Goal: Transaction & Acquisition: Purchase product/service

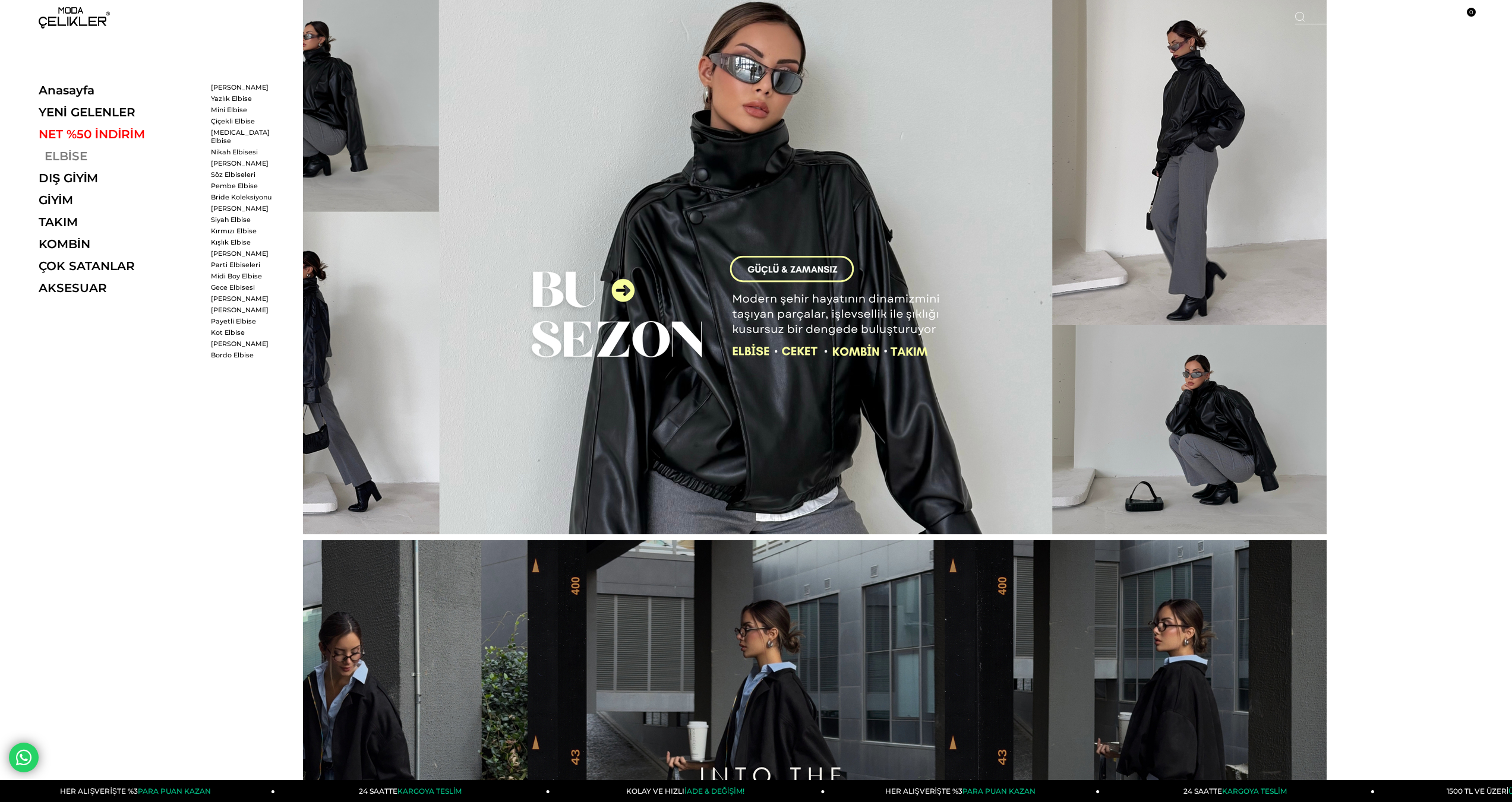
click at [58, 159] on link "ELBİSE" at bounding box center [120, 156] width 164 height 15
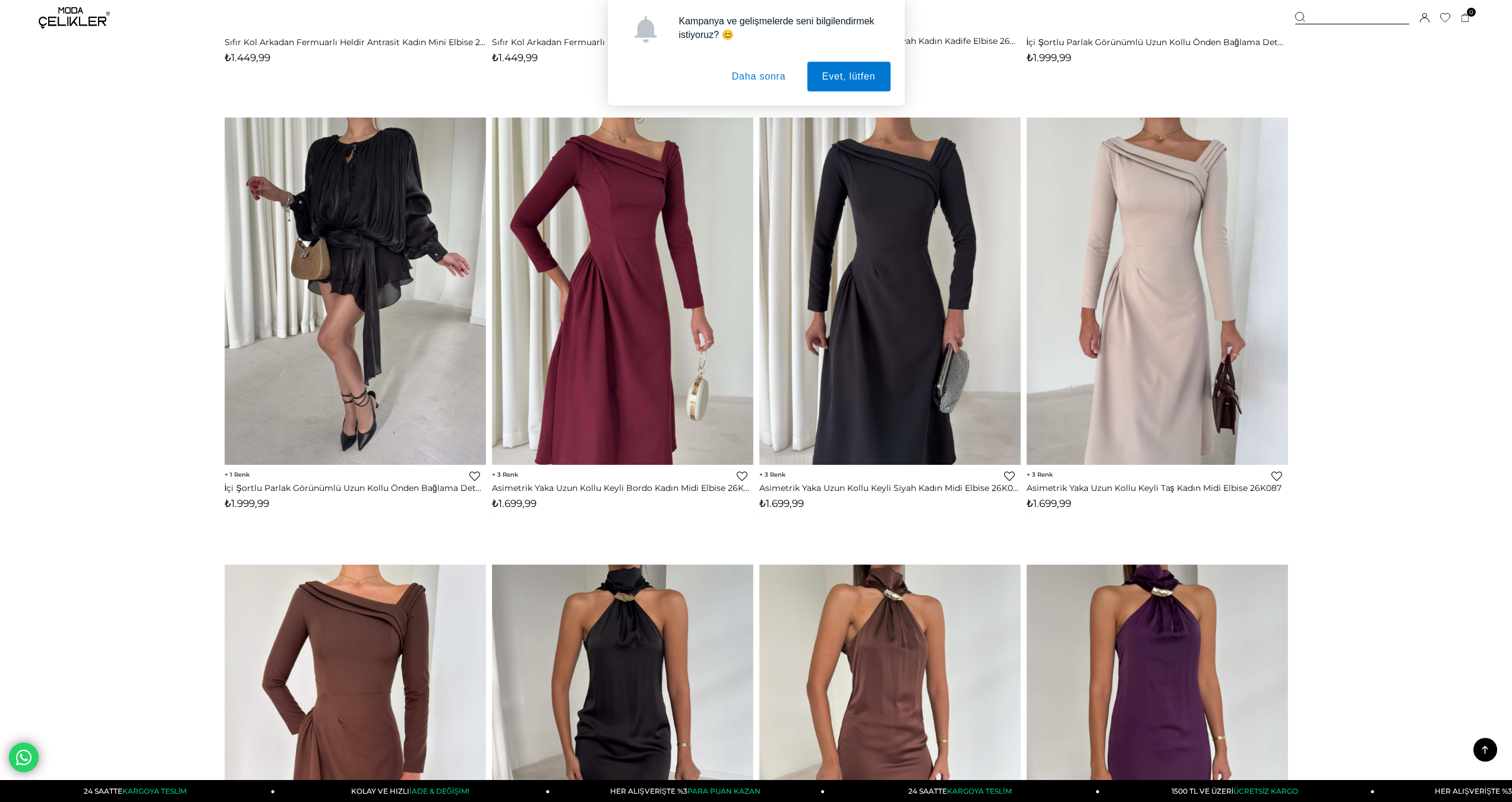
scroll to position [2316, 0]
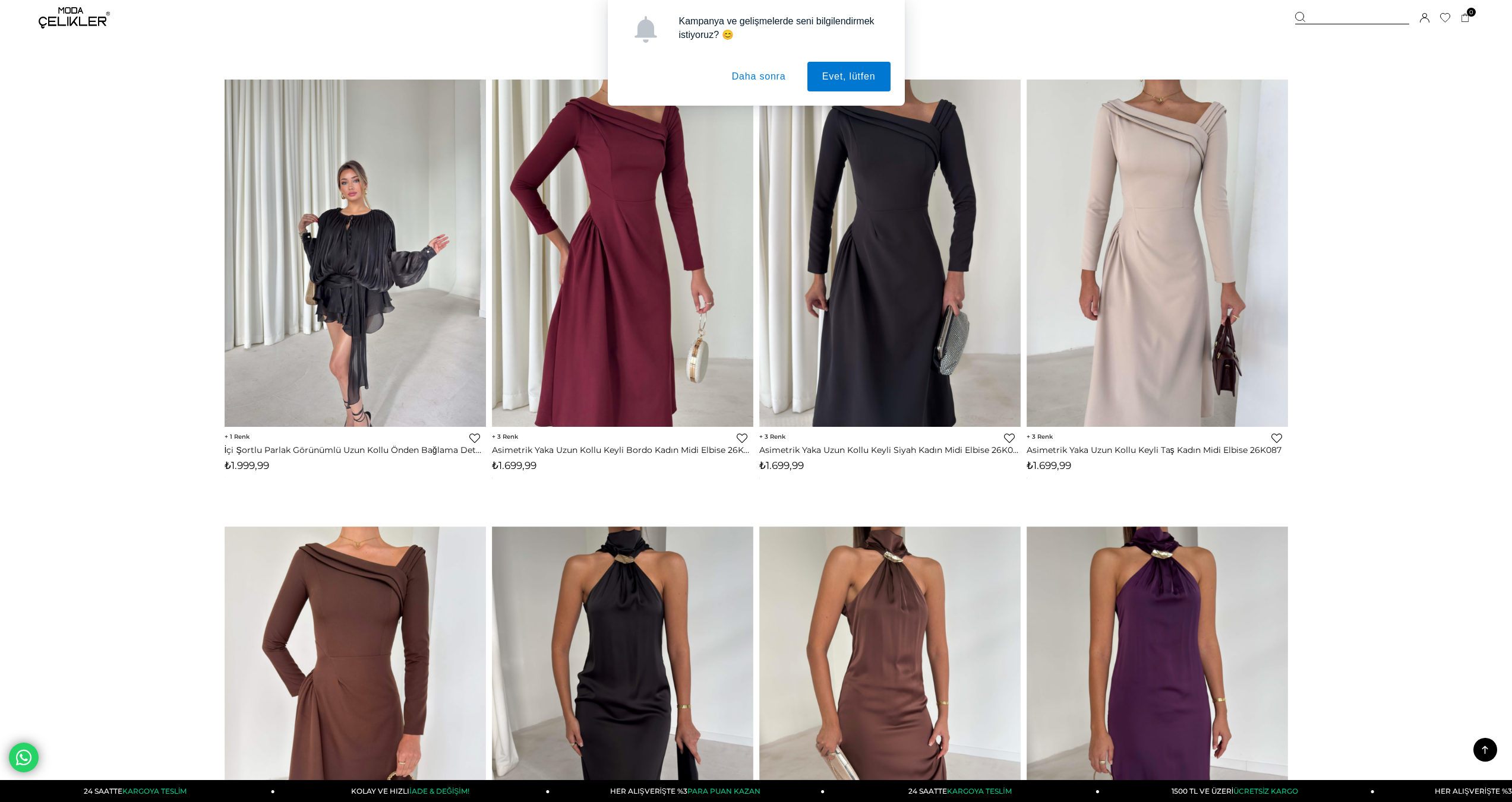
click at [353, 225] on img at bounding box center [355, 253] width 262 height 348
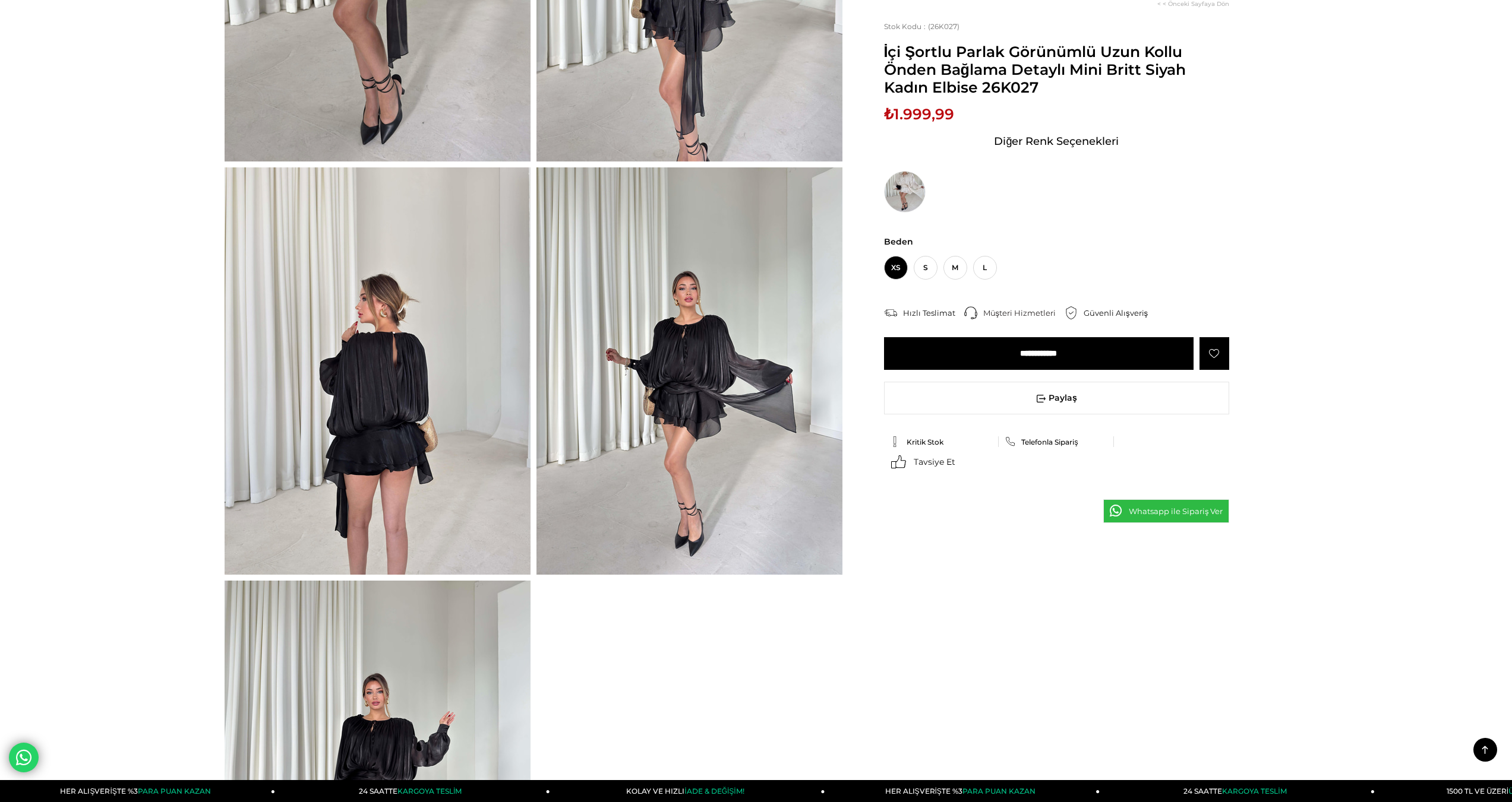
scroll to position [356, 0]
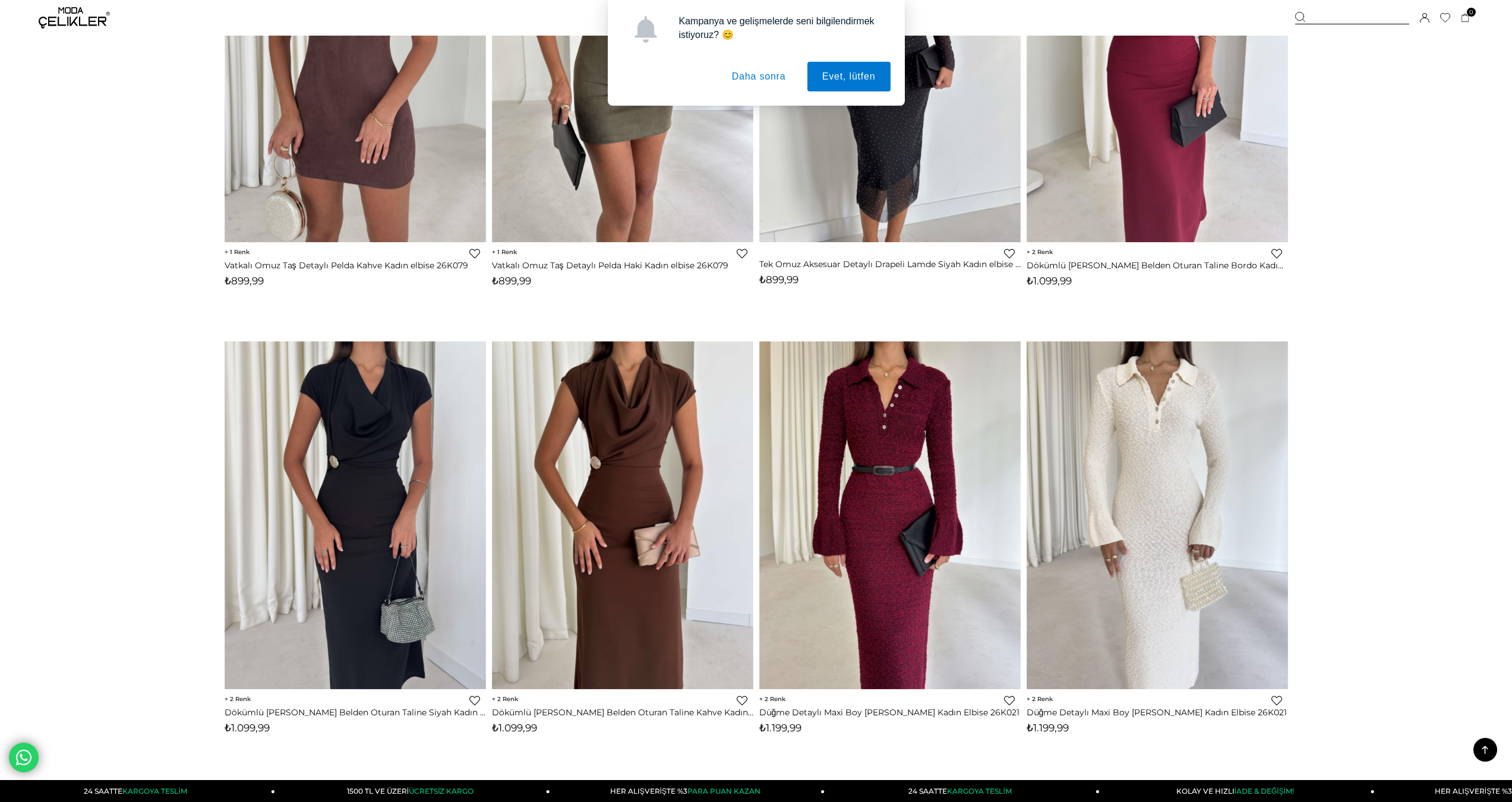
scroll to position [5722, 0]
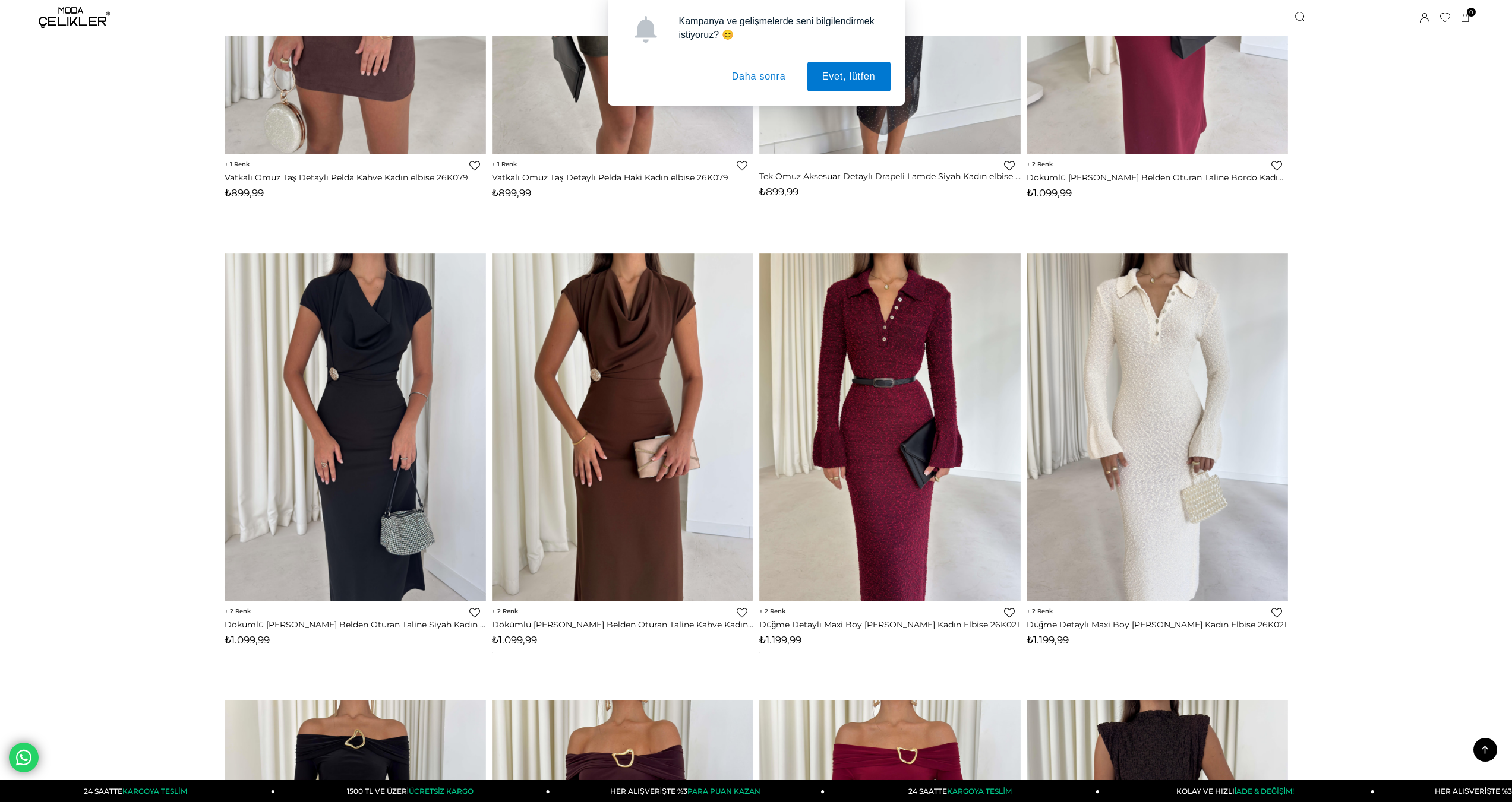
click at [763, 75] on button "Daha sonra" at bounding box center [758, 76] width 83 height 29
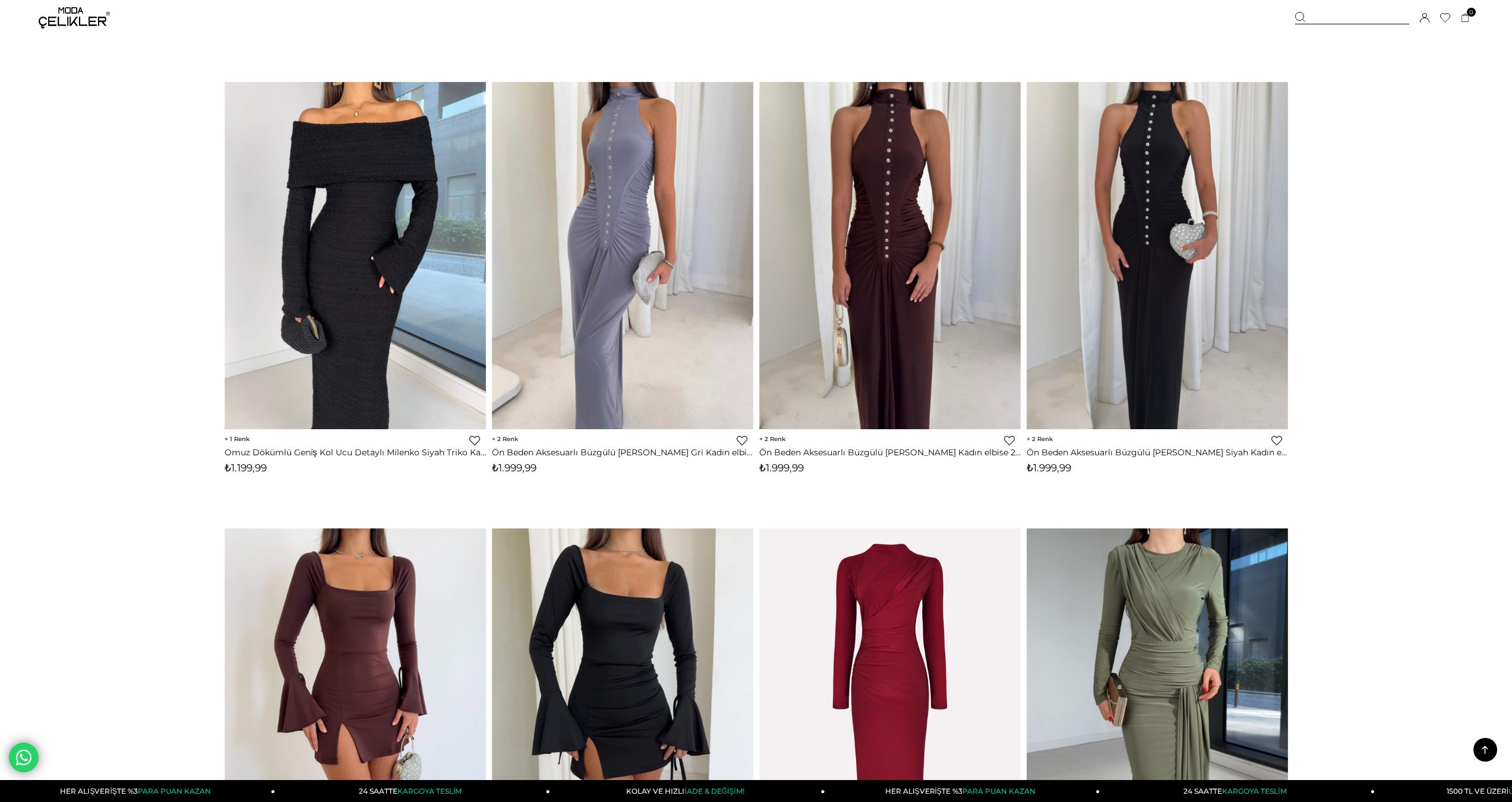
scroll to position [7682, 0]
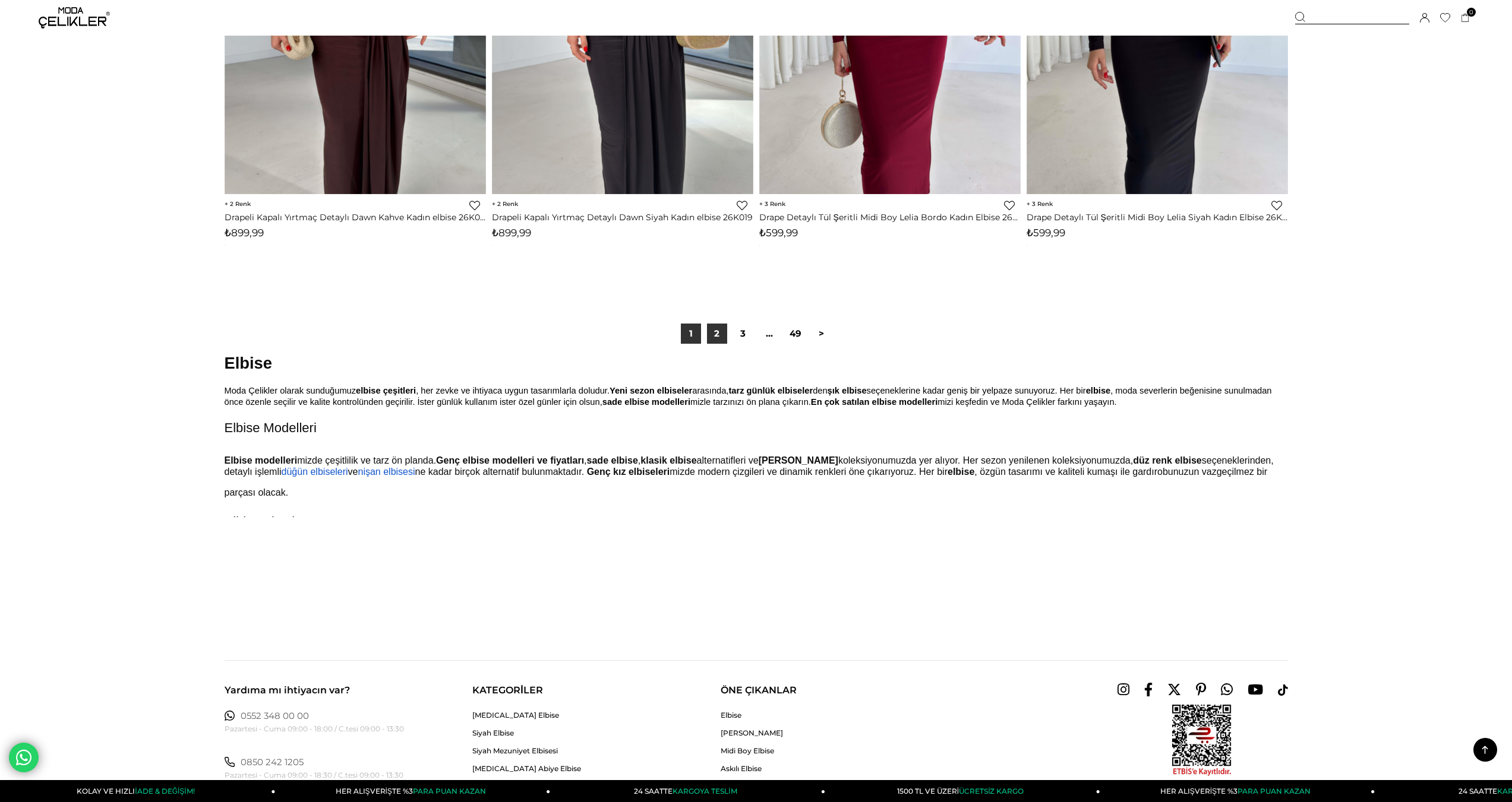
click at [713, 329] on link "2" at bounding box center [717, 333] width 21 height 21
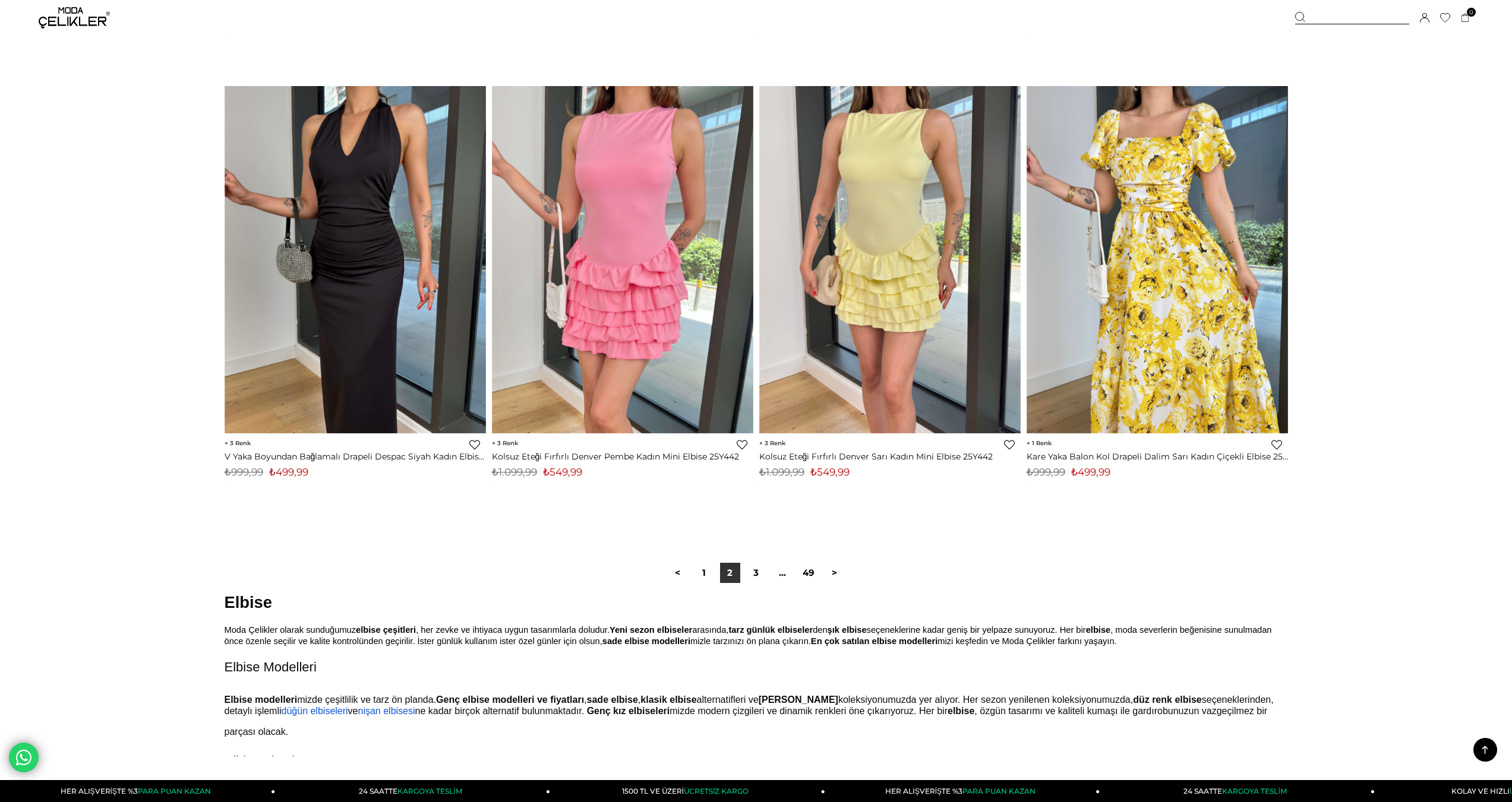
scroll to position [8671, 0]
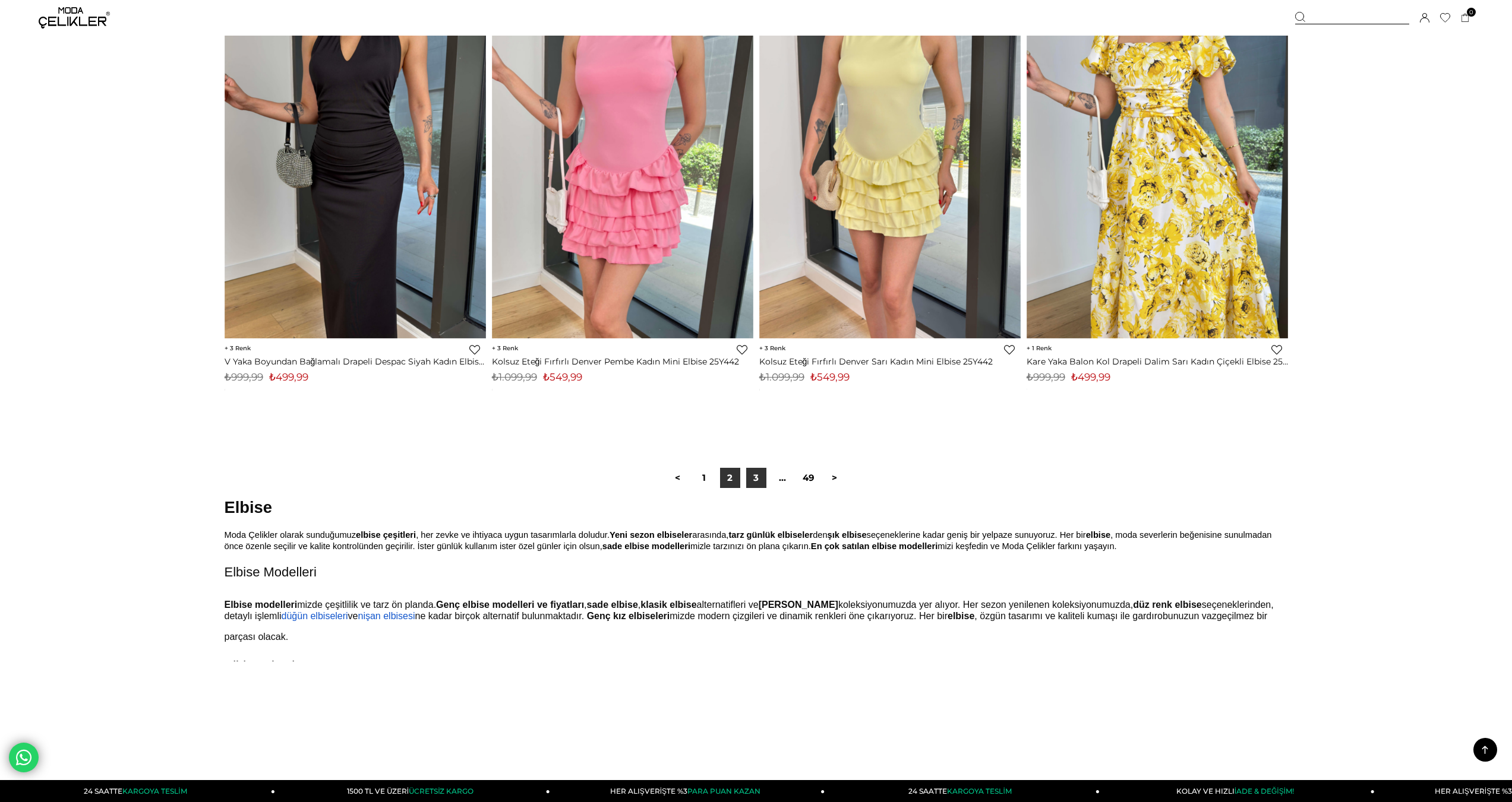
click at [760, 477] on link "3" at bounding box center [756, 477] width 21 height 21
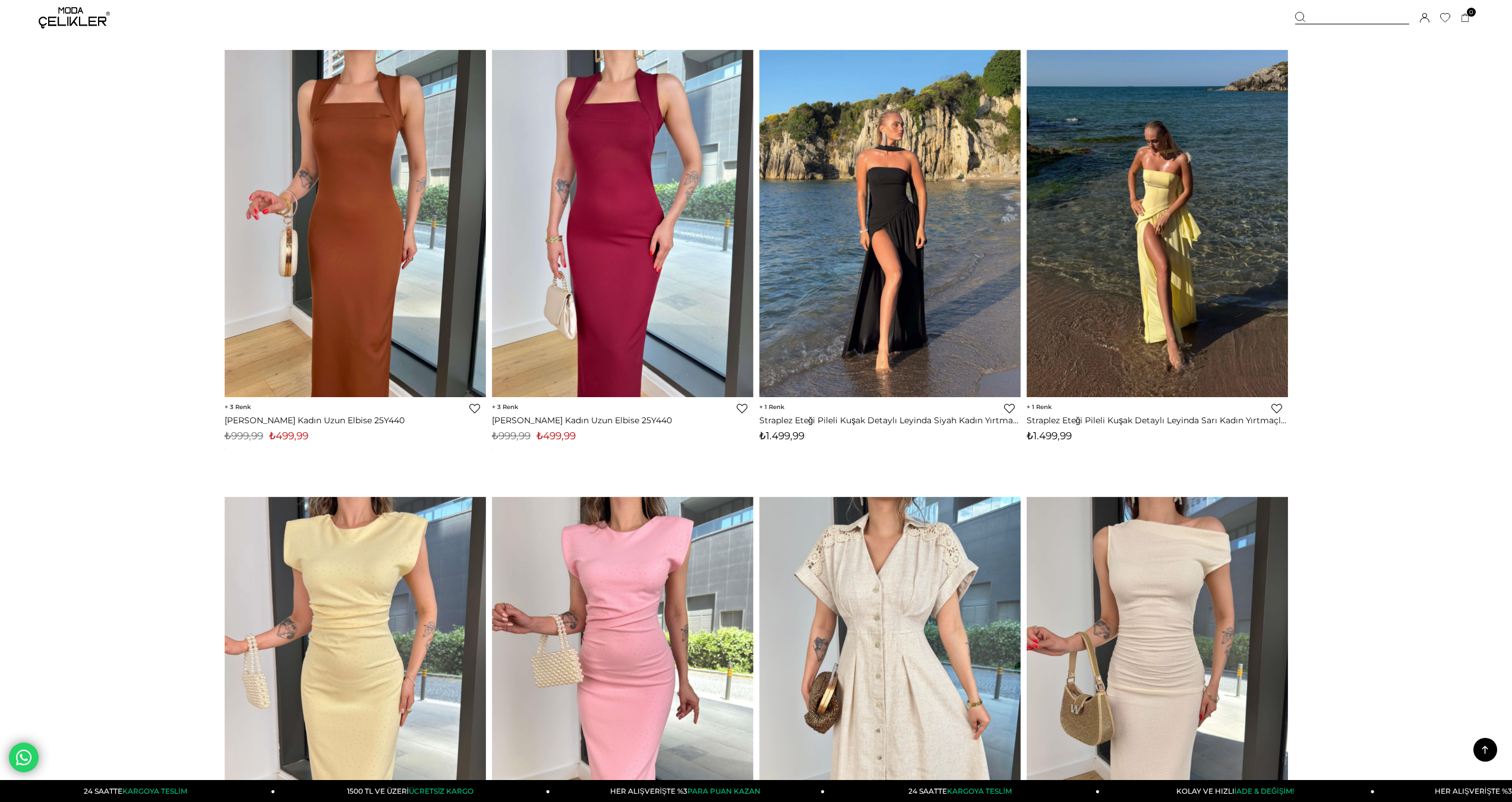
scroll to position [490, 0]
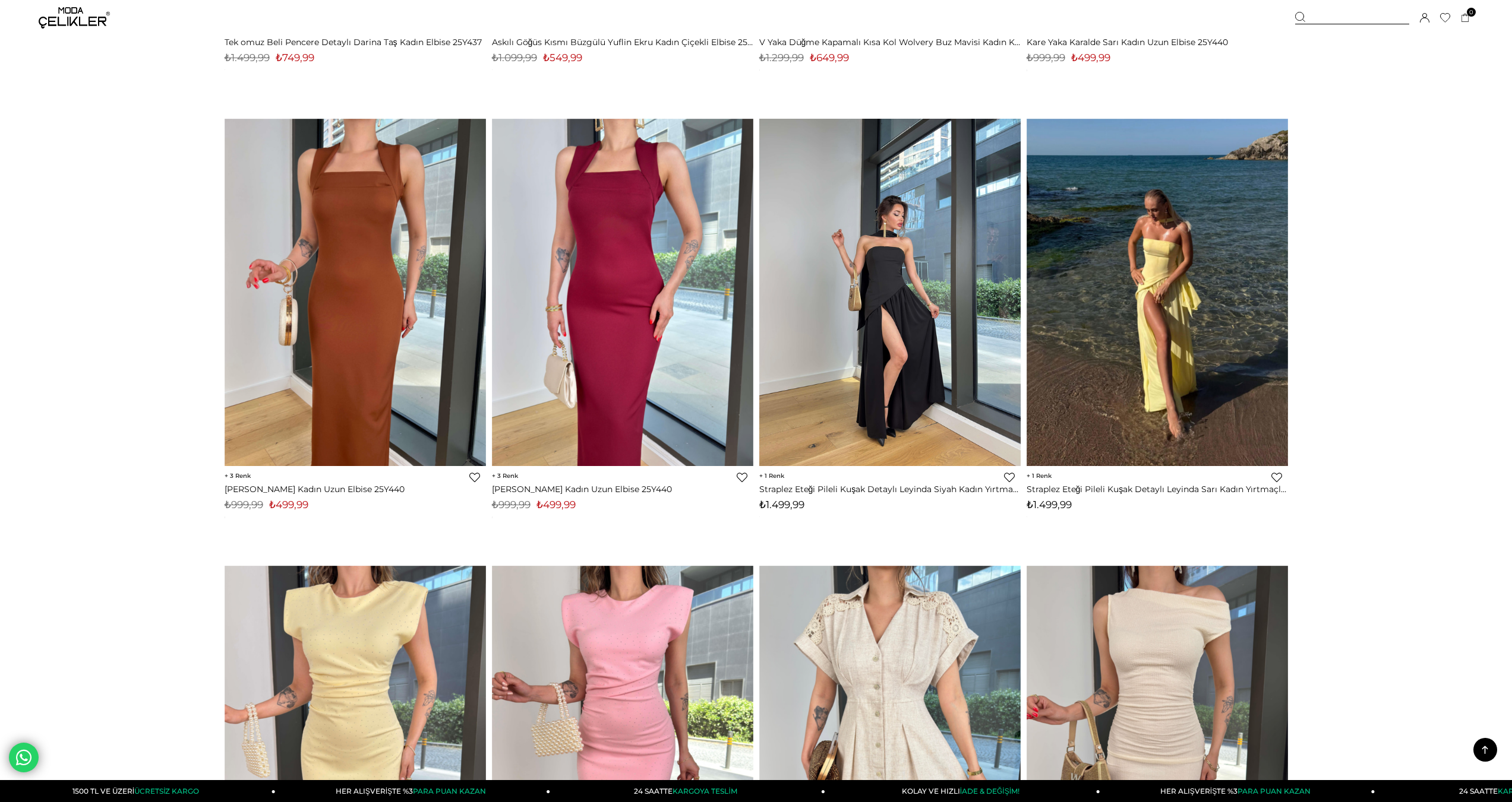
click at [951, 313] on img at bounding box center [889, 292] width 262 height 348
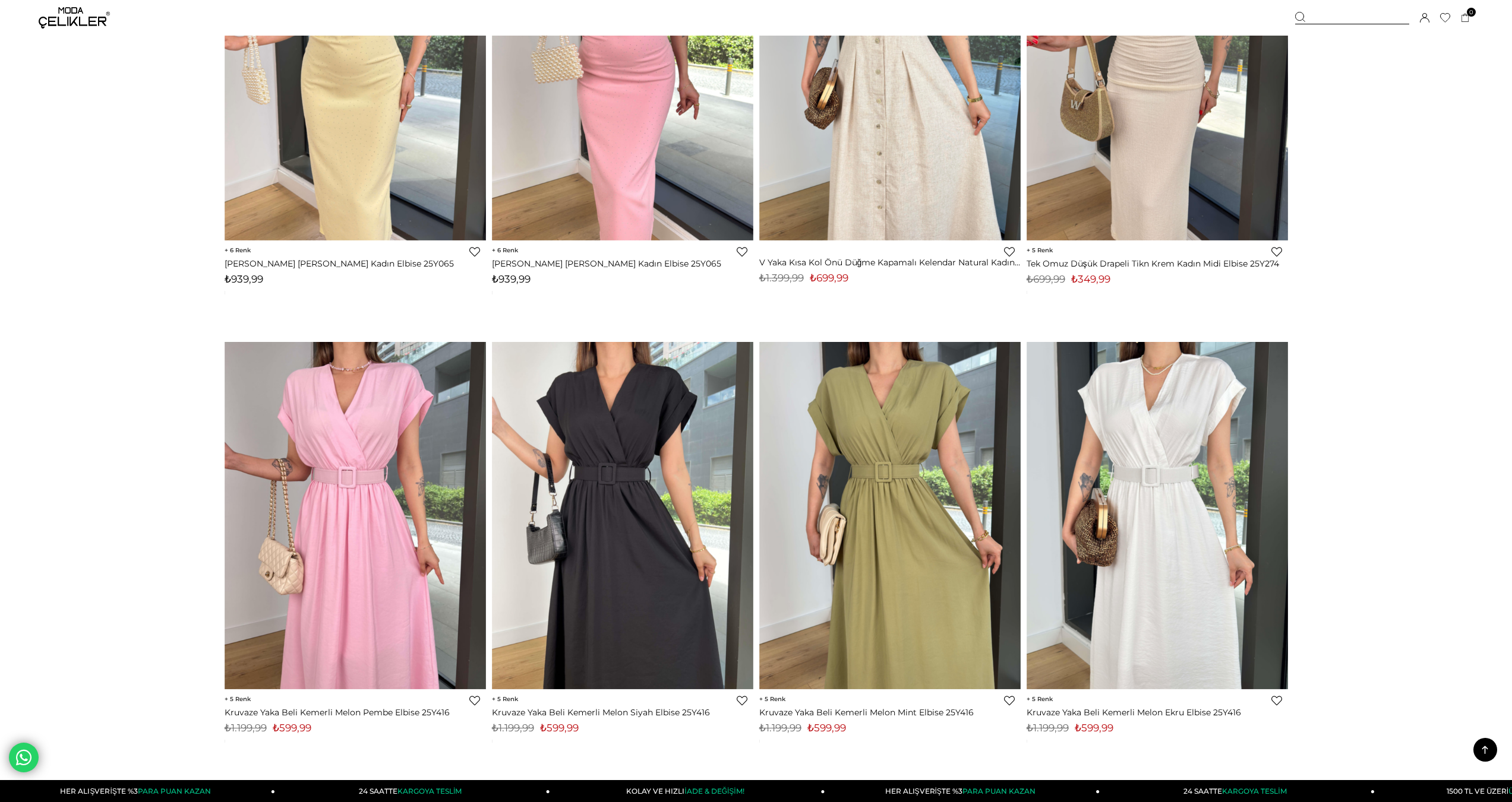
scroll to position [1026, 0]
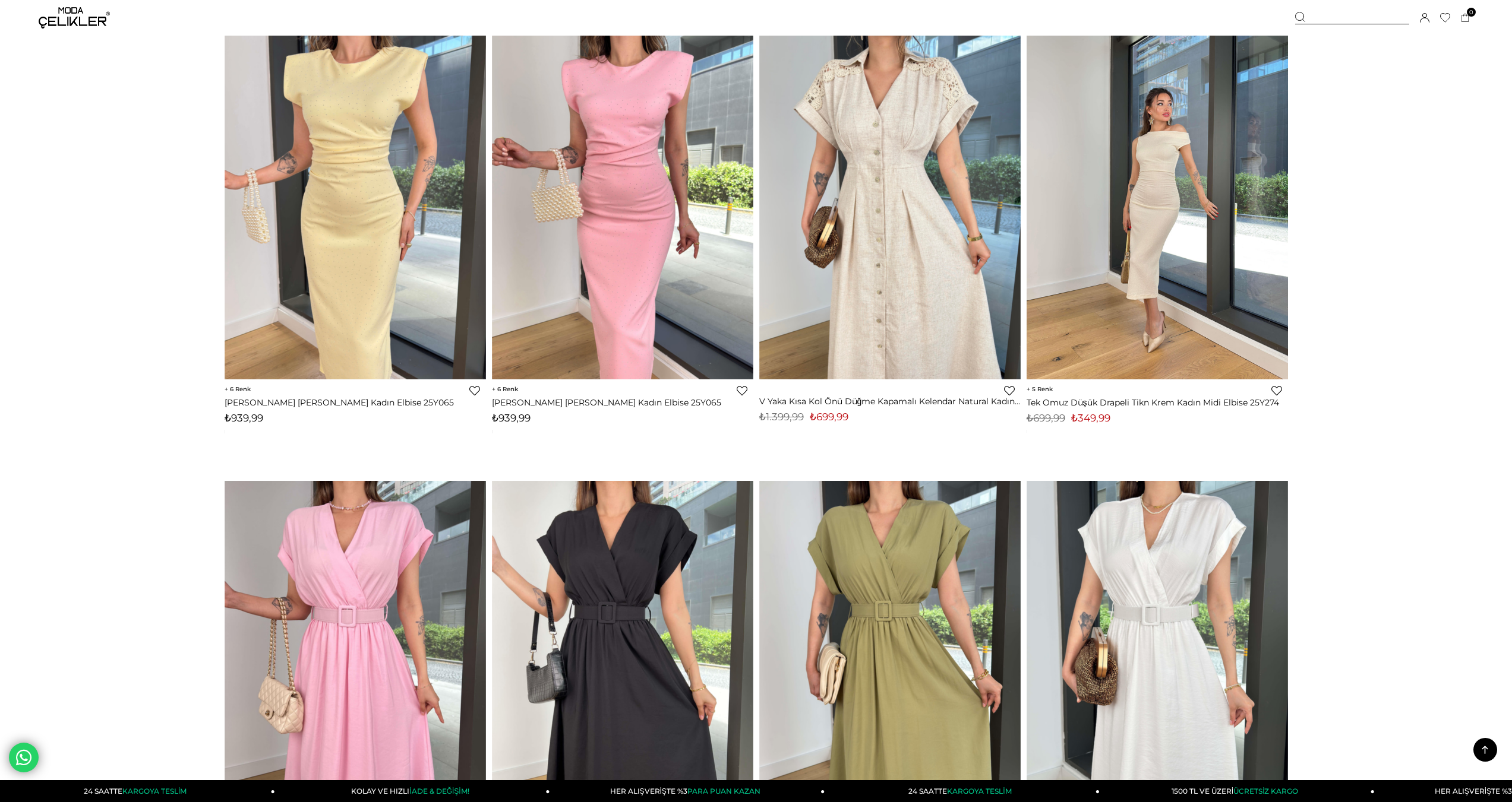
click at [1131, 287] on img at bounding box center [1157, 205] width 262 height 348
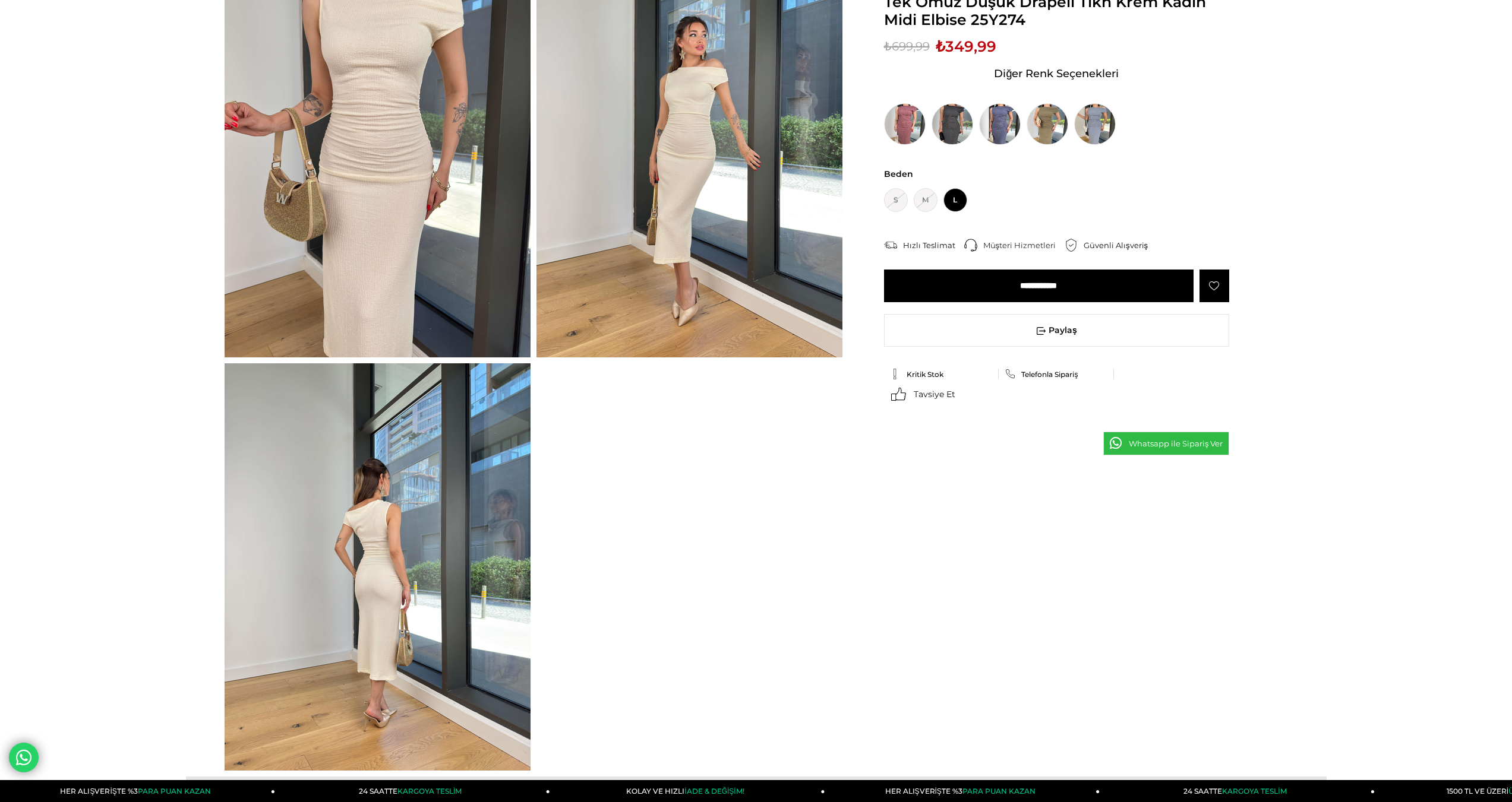
scroll to position [178, 0]
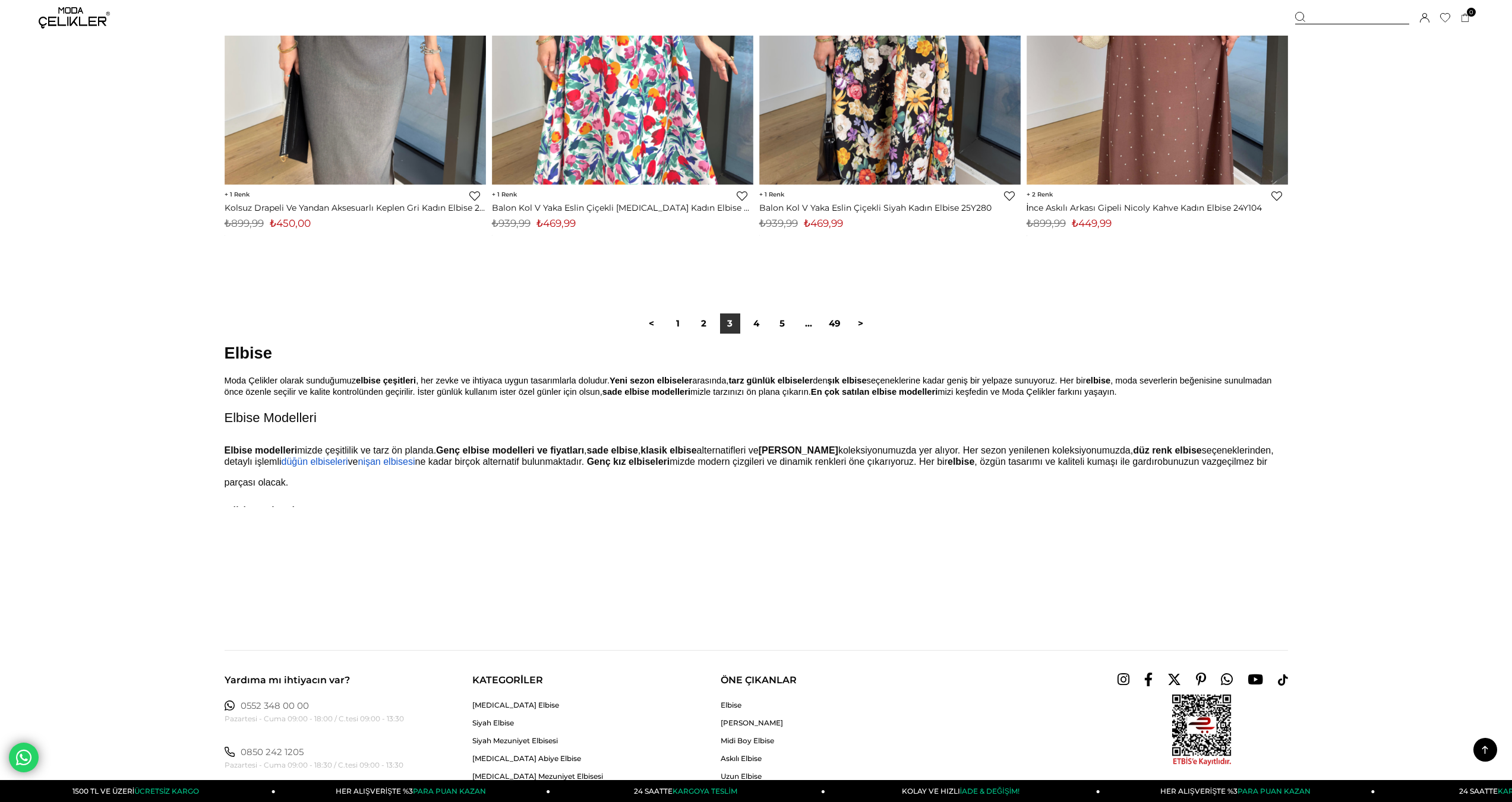
scroll to position [8776, 0]
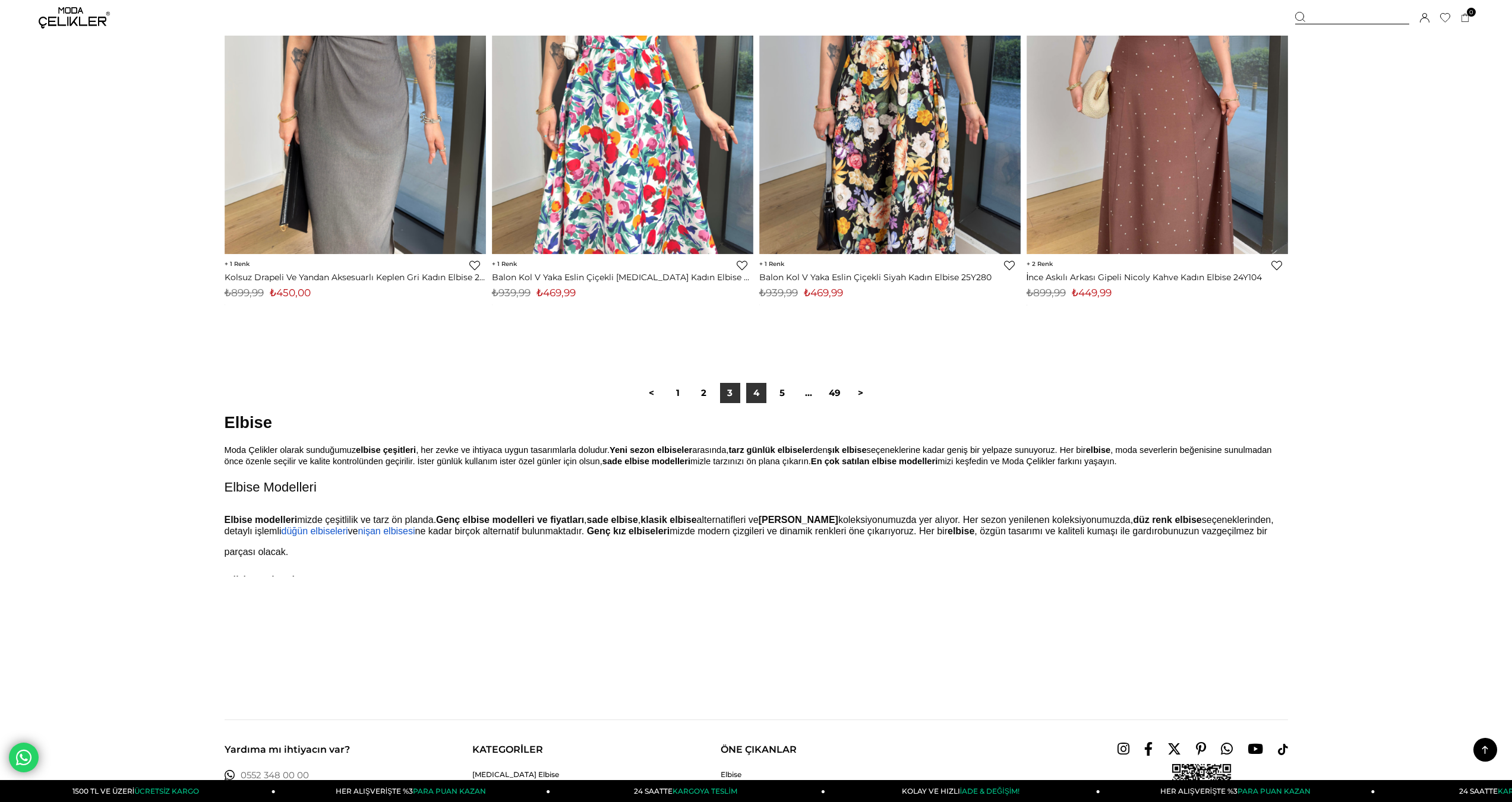
click at [752, 390] on link "4" at bounding box center [756, 393] width 21 height 21
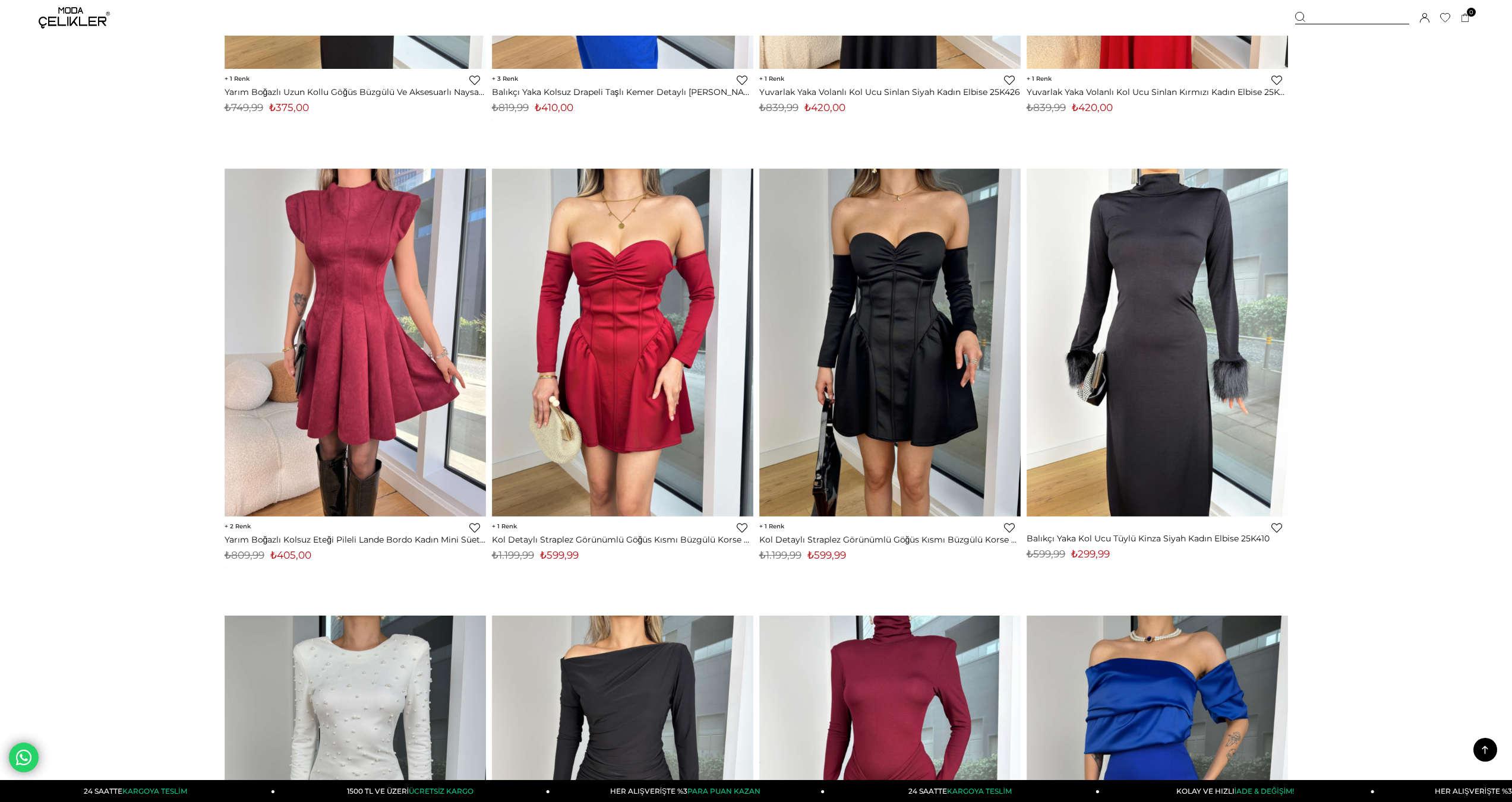
scroll to position [8077, 0]
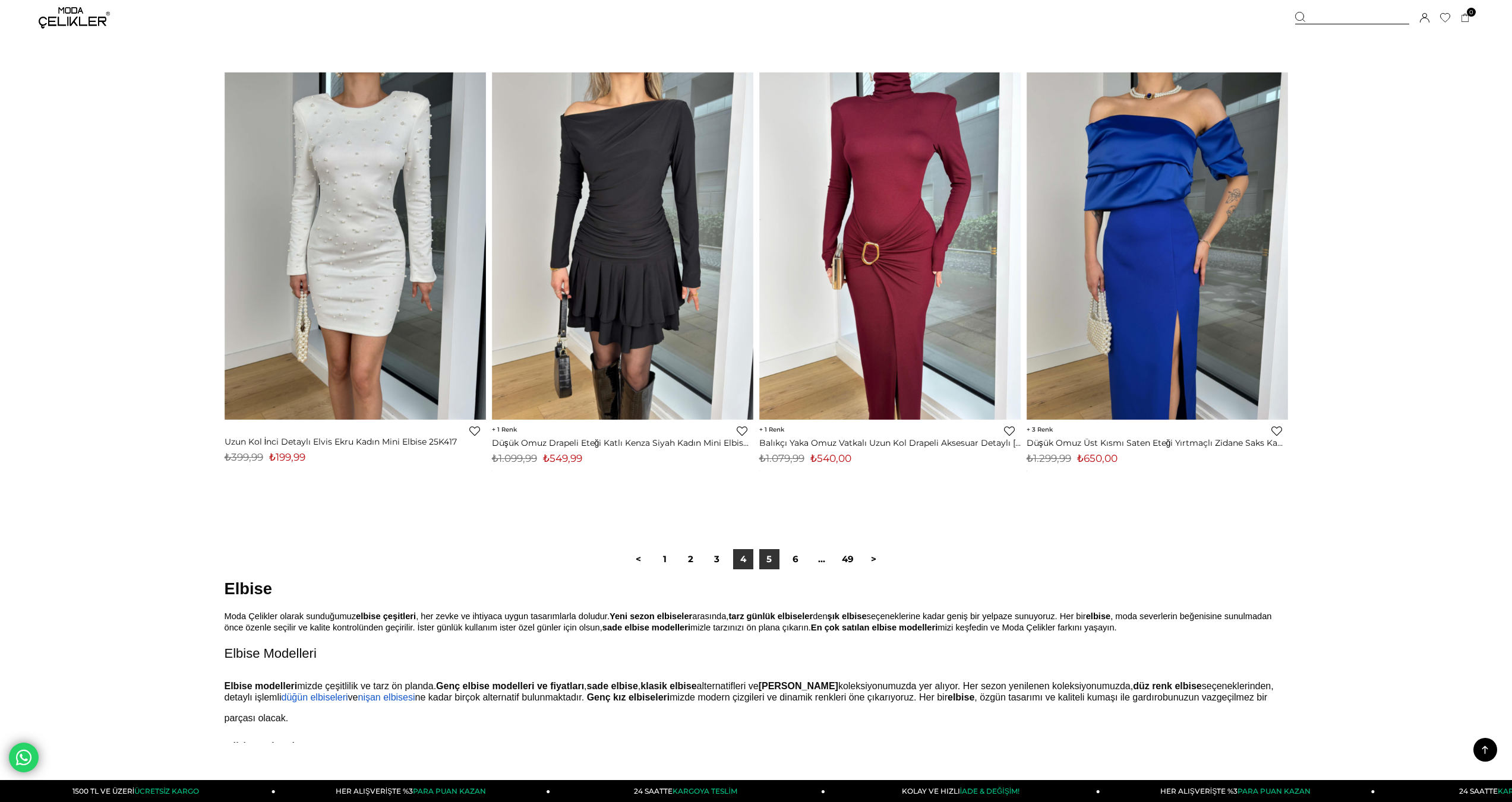
click at [771, 557] on link "5" at bounding box center [769, 559] width 21 height 21
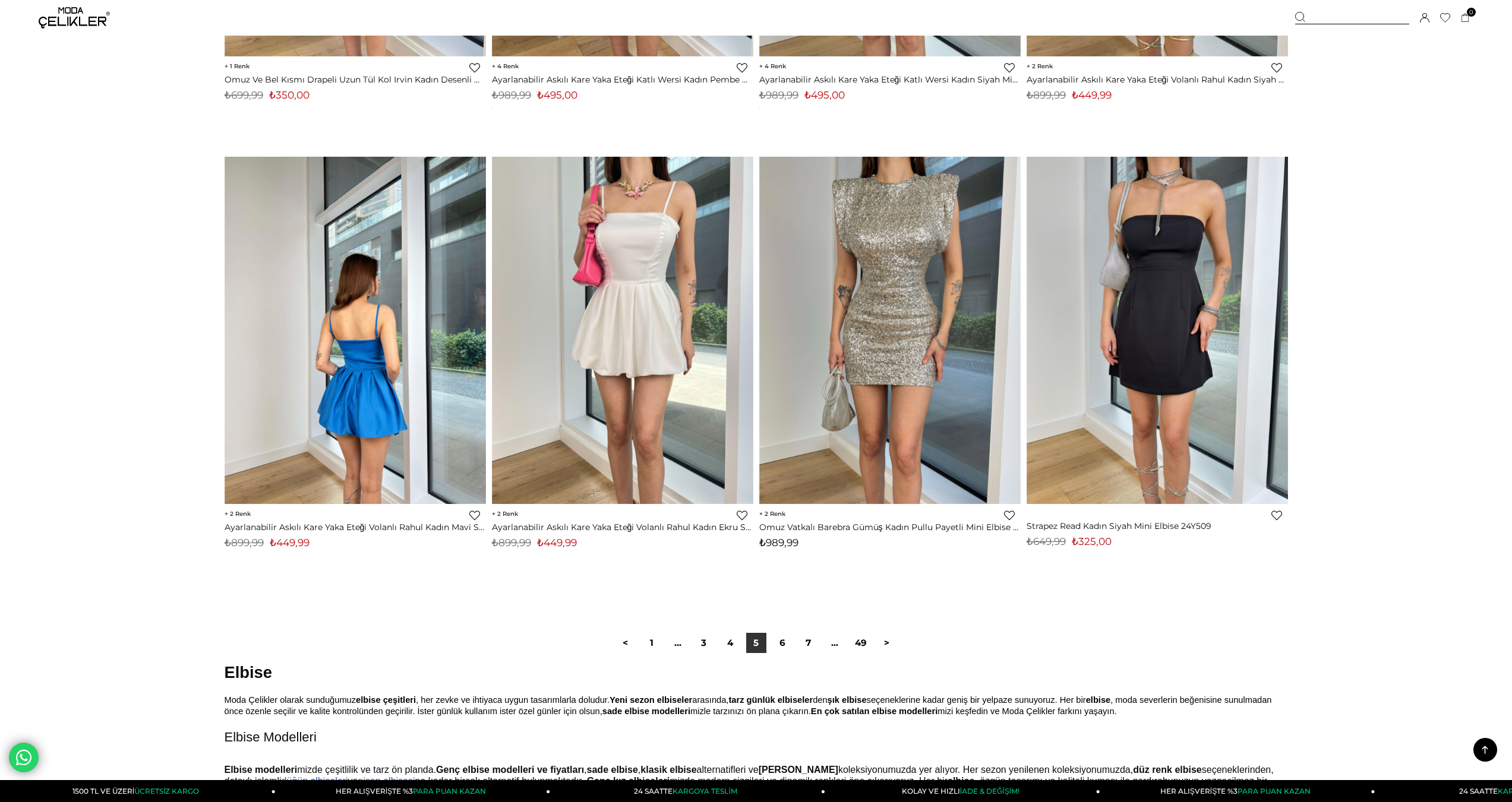
scroll to position [8567, 0]
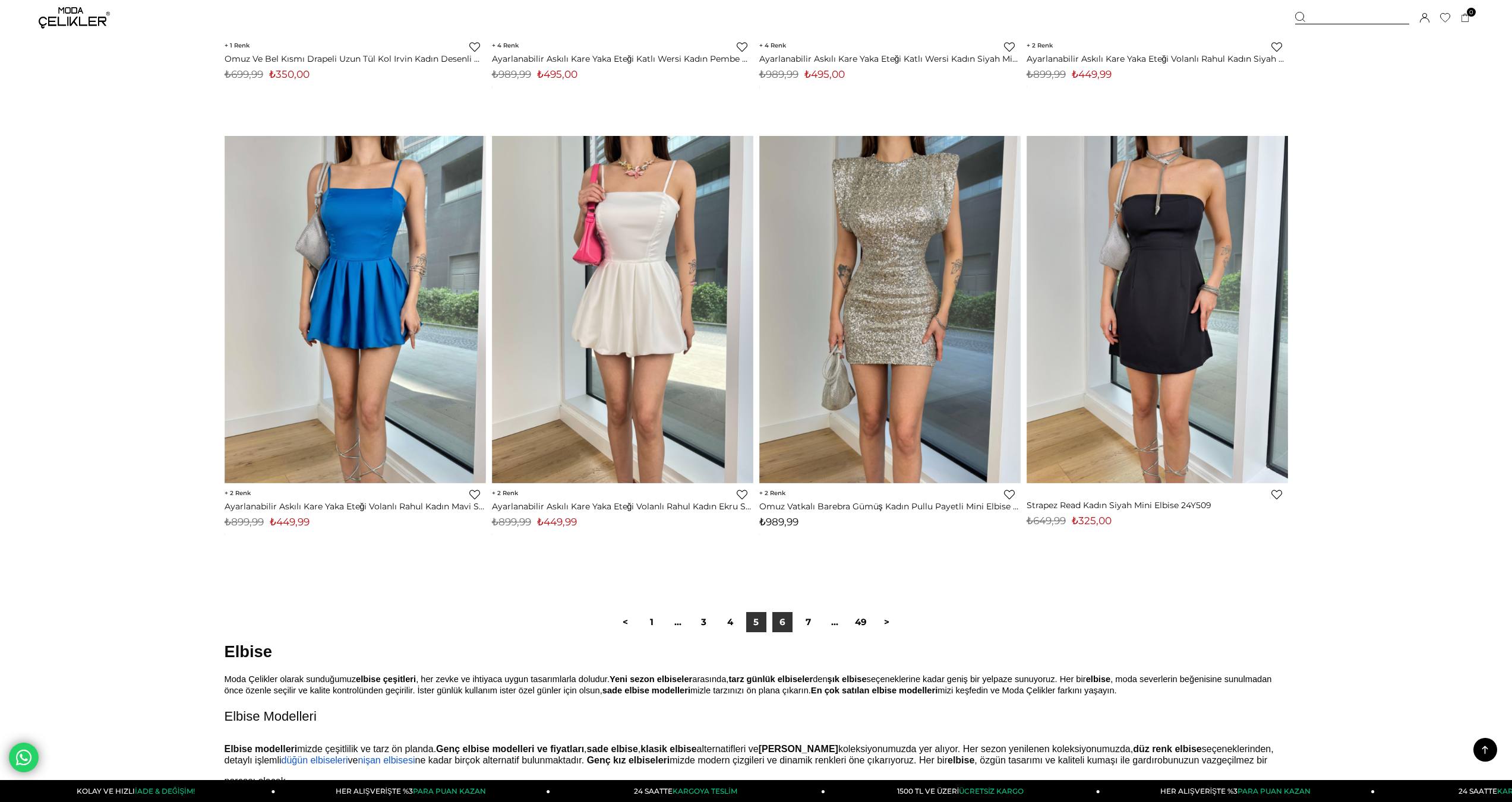
click at [785, 611] on div "< 1 ... 3 4 5 6 7 ... 49 >" at bounding box center [756, 622] width 1063 height 79
click at [784, 614] on link "6" at bounding box center [781, 623] width 21 height 21
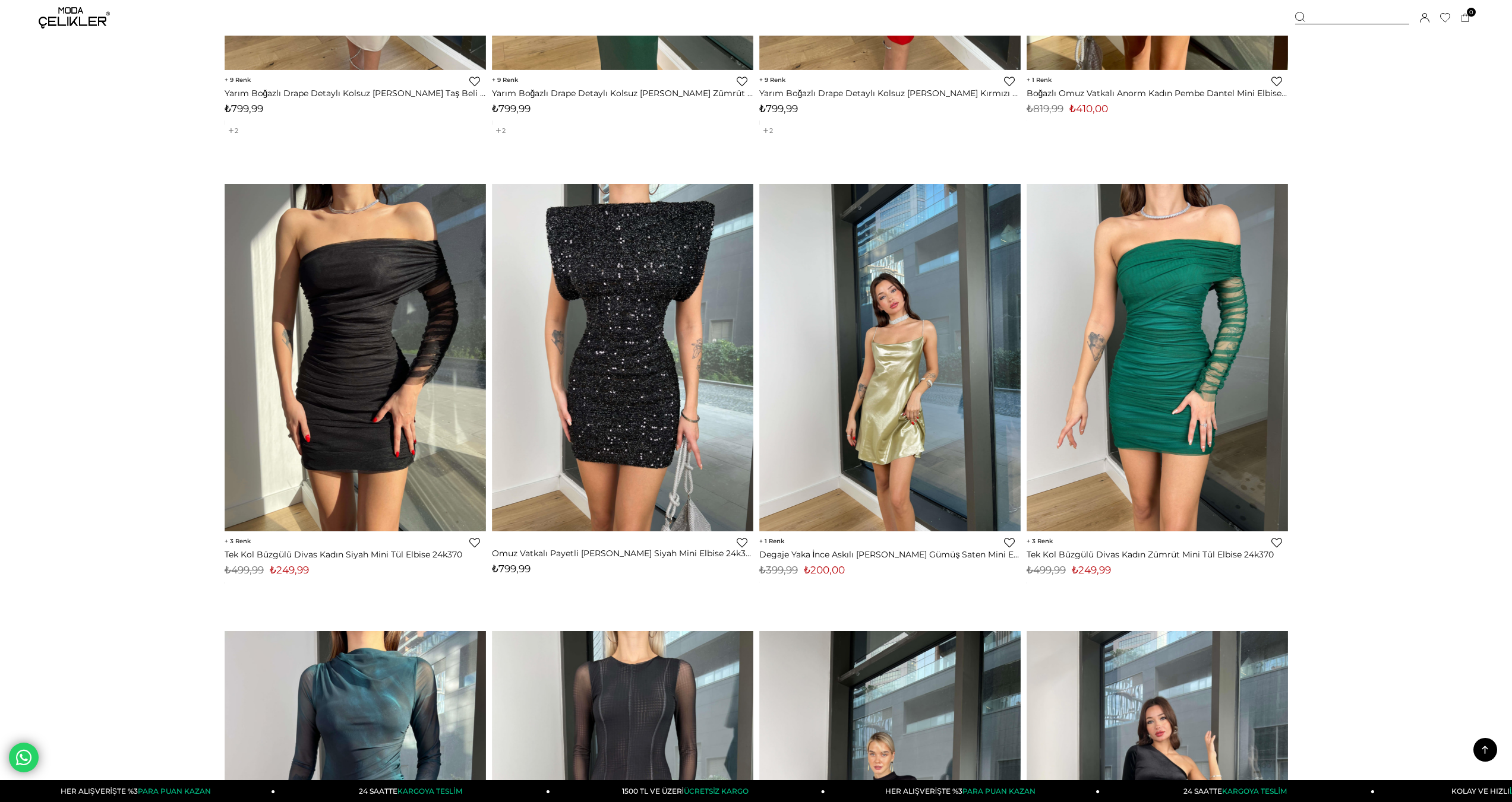
scroll to position [4038, 0]
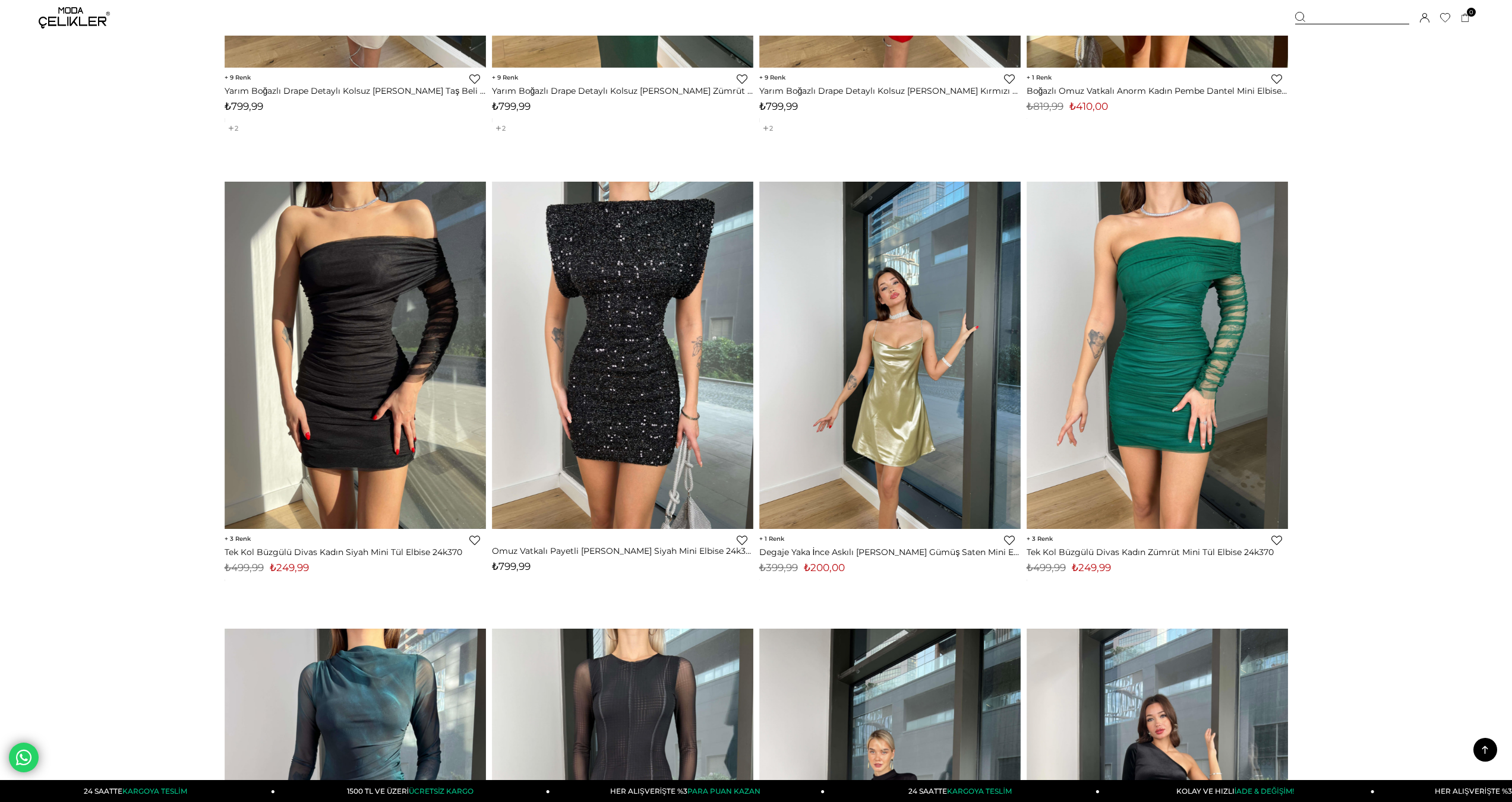
click at [907, 320] on div at bounding box center [890, 355] width 784 height 347
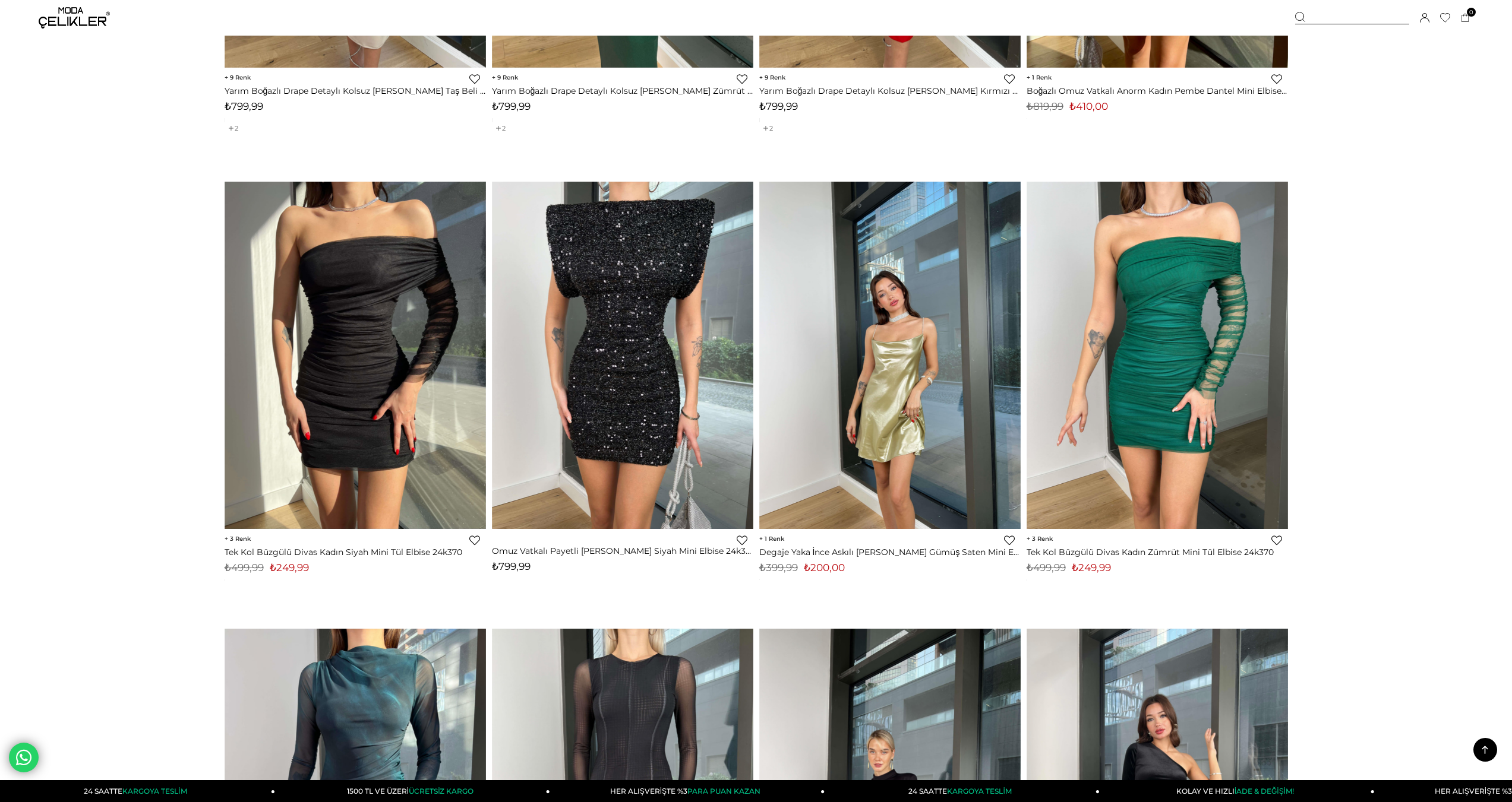
click at [827, 367] on img at bounding box center [889, 355] width 262 height 348
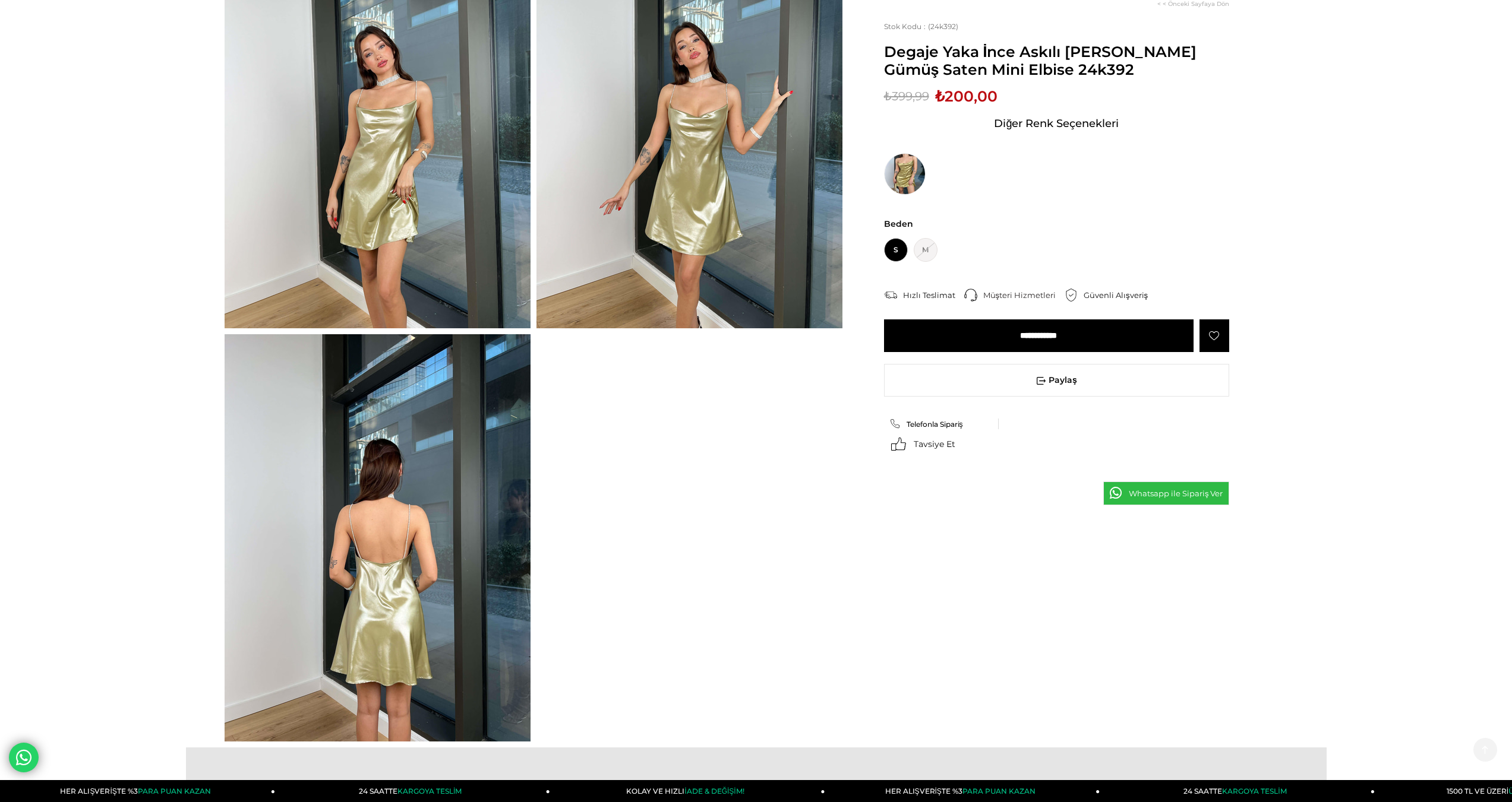
scroll to position [178, 0]
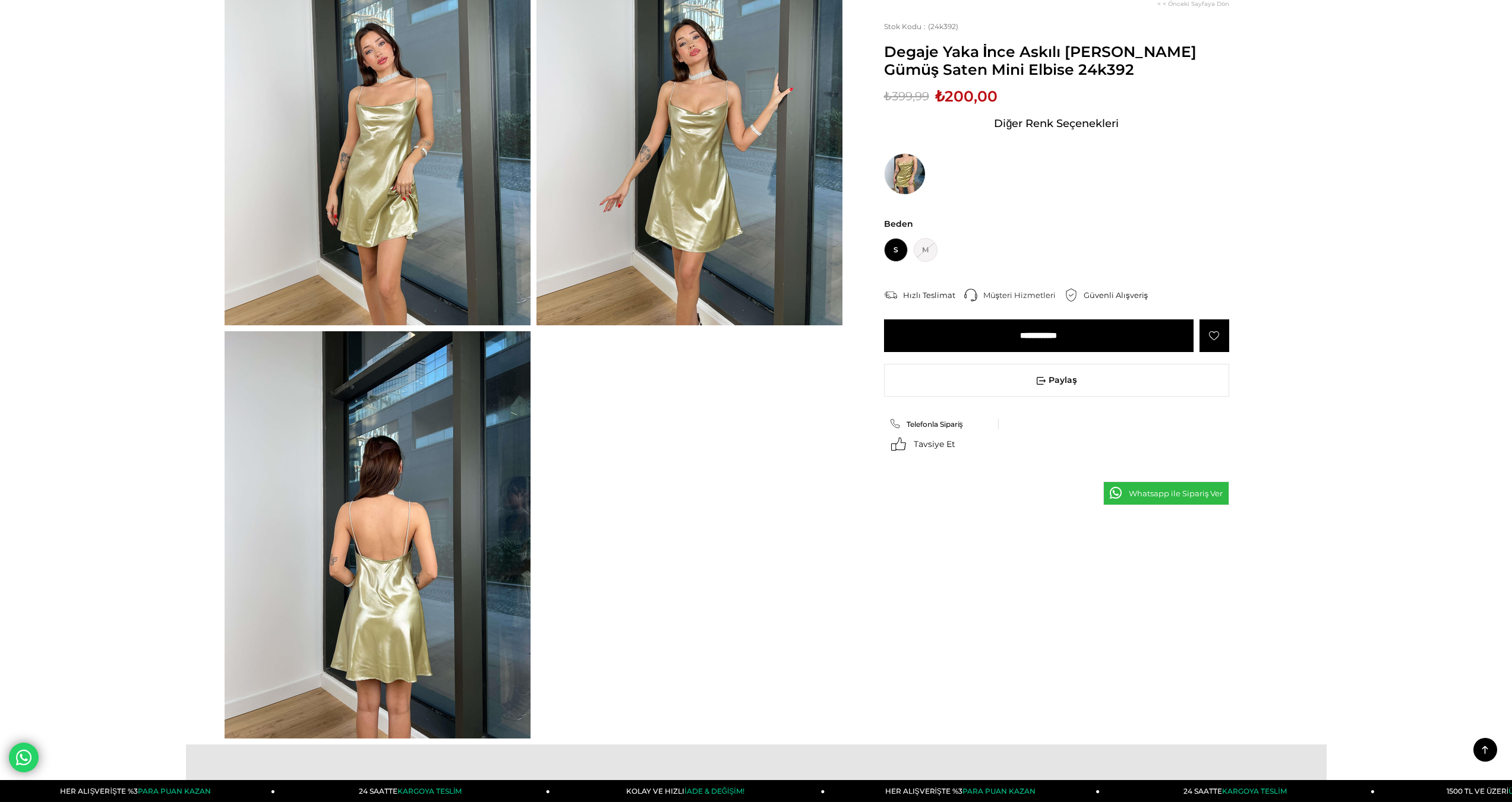
click at [305, 445] on img at bounding box center [378, 535] width 306 height 408
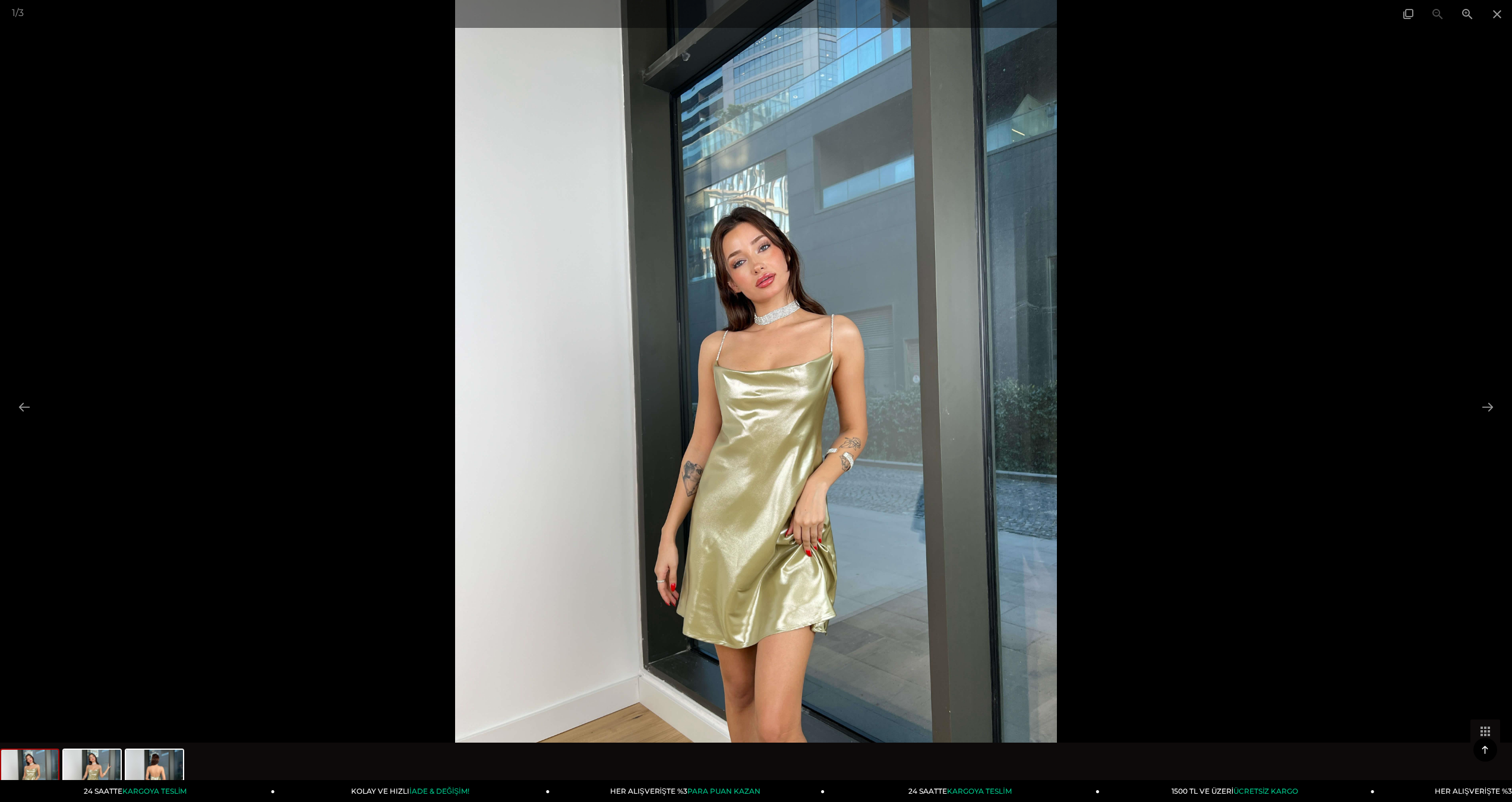
click at [186, 297] on div at bounding box center [756, 401] width 1512 height 802
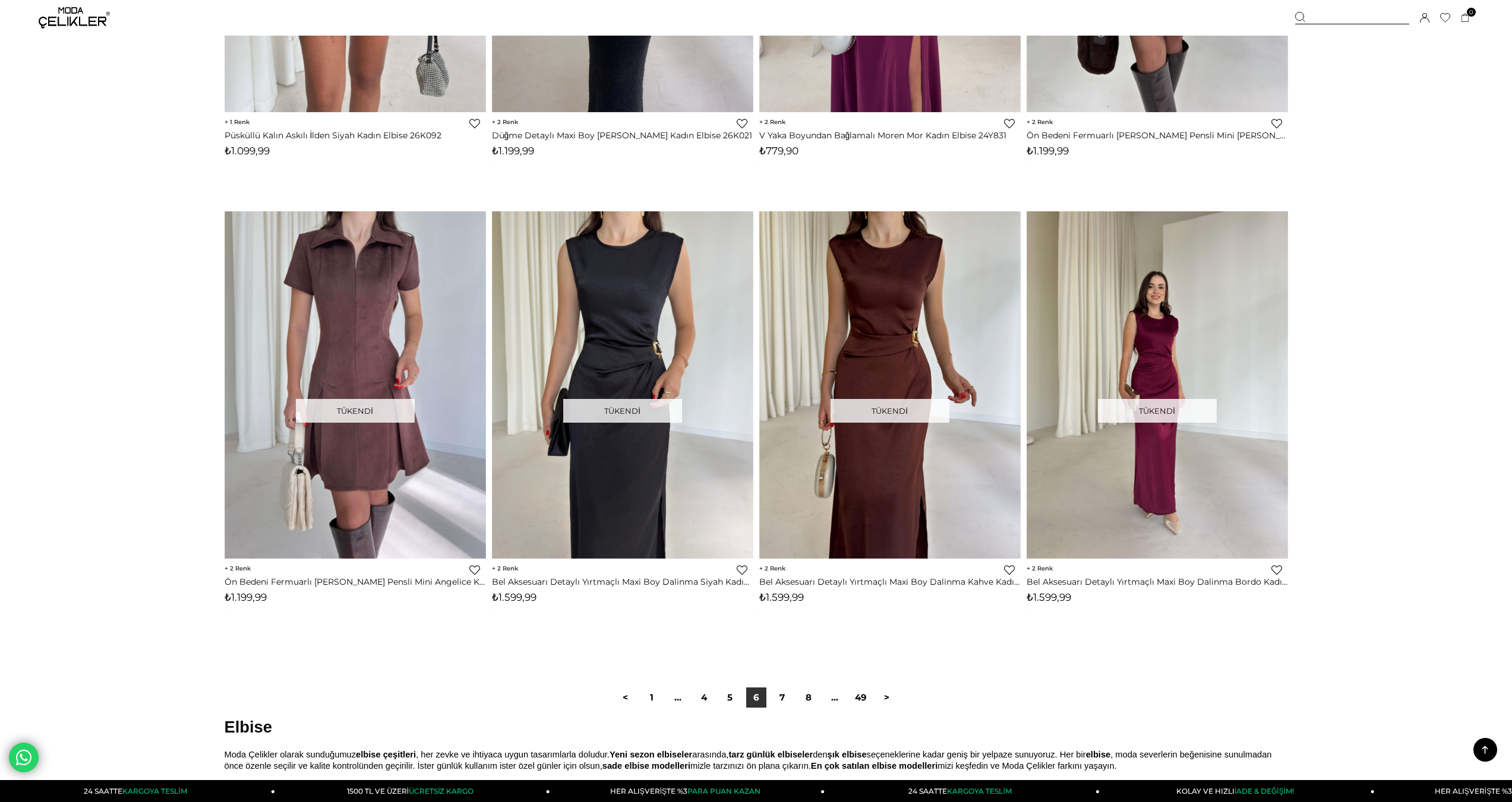
scroll to position [8615, 0]
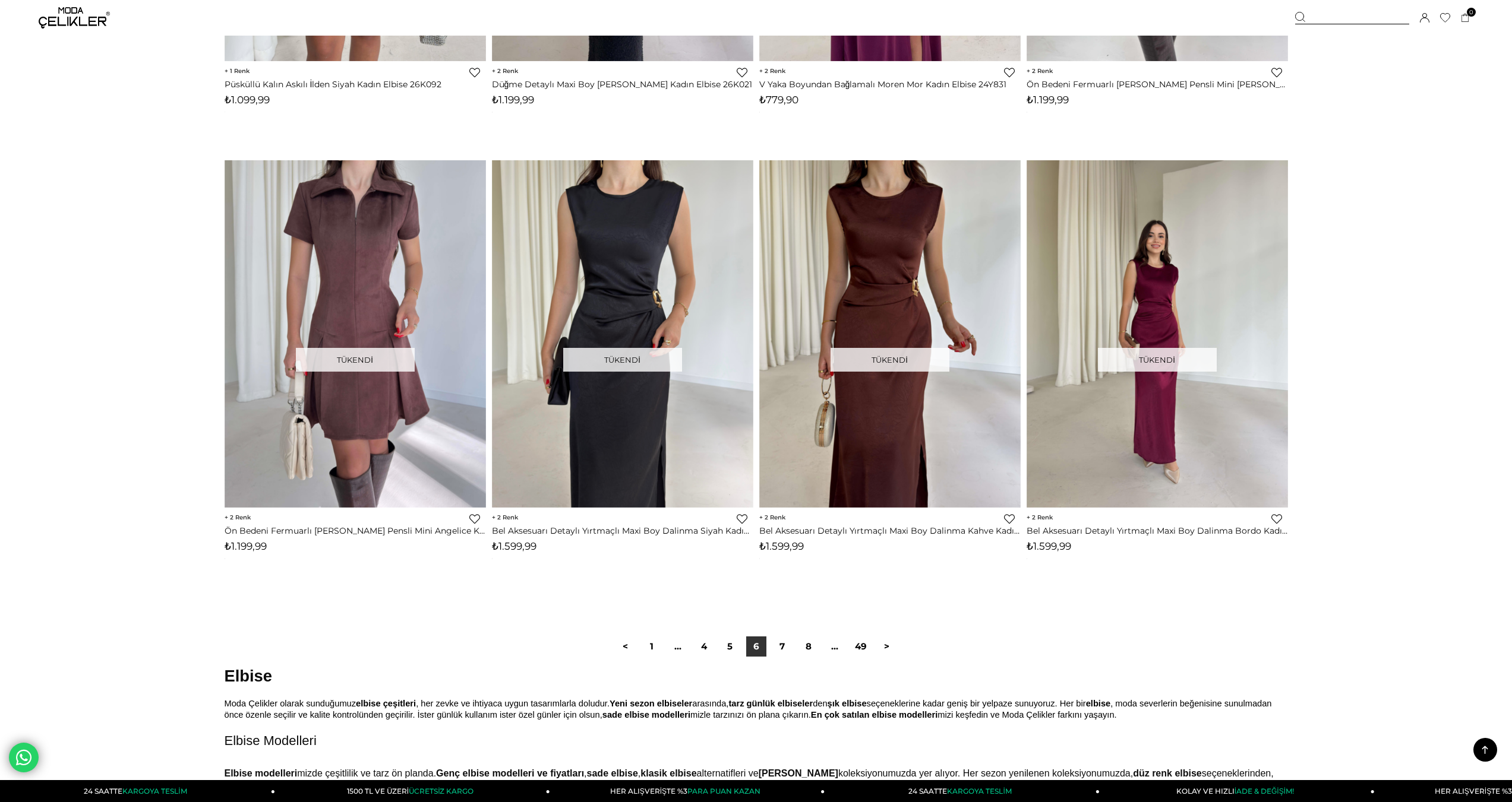
click at [771, 648] on div "< 1 ... 4 5 6 7 8 ... 49 >" at bounding box center [756, 646] width 287 height 21
click at [781, 642] on link "7" at bounding box center [781, 646] width 21 height 21
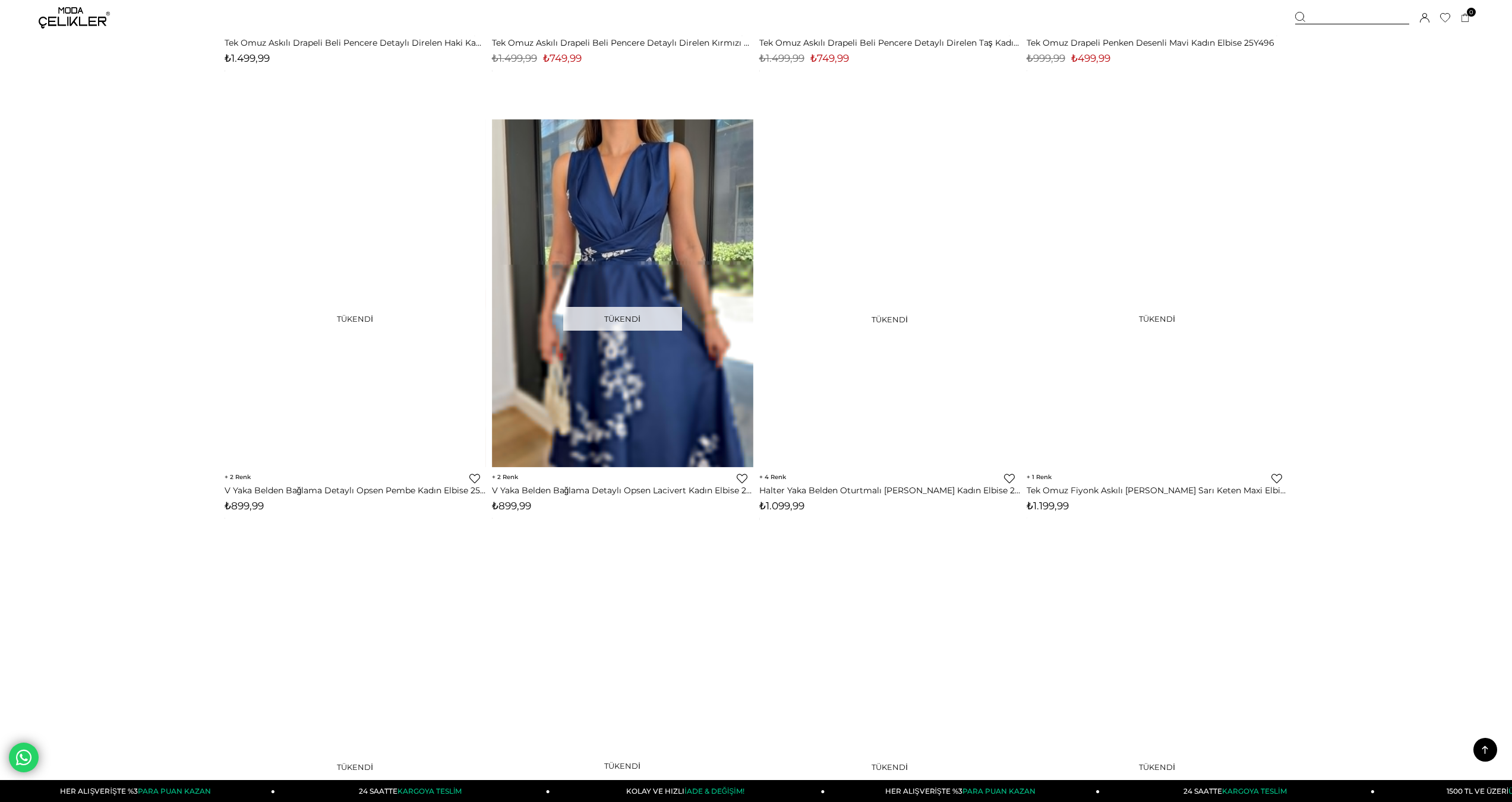
scroll to position [3385, 0]
